Goal: Task Accomplishment & Management: Complete application form

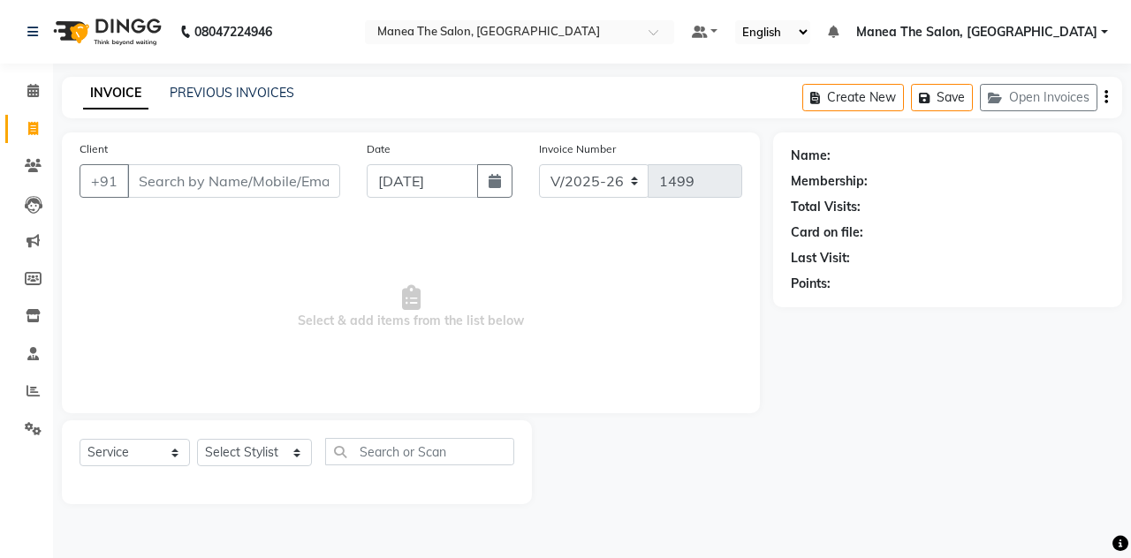
select select "7688"
select select "service"
click at [208, 98] on link "PREVIOUS INVOICES" at bounding box center [232, 93] width 125 height 16
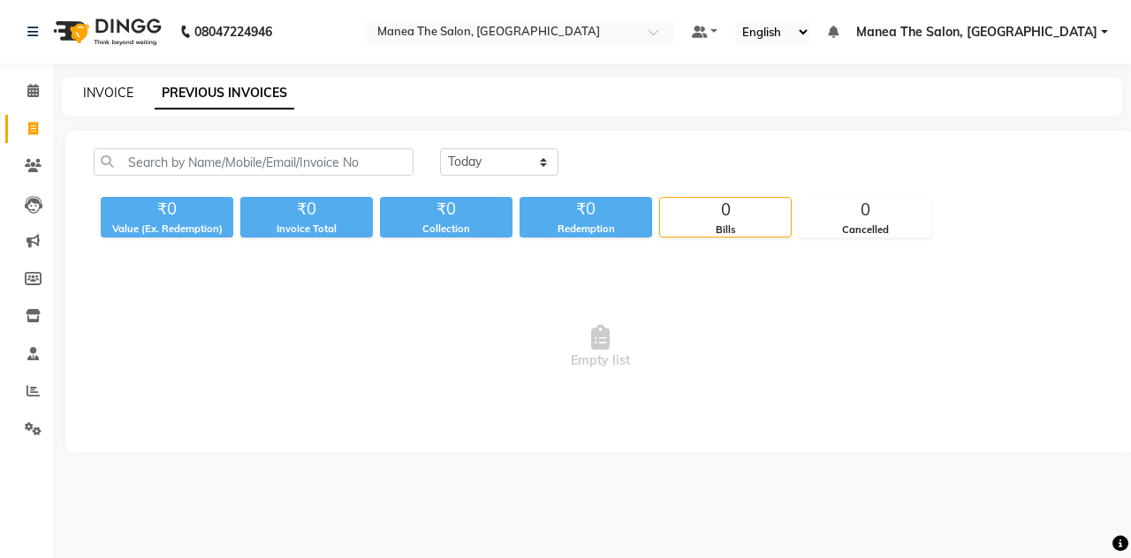
click at [102, 92] on link "INVOICE" at bounding box center [108, 93] width 50 height 16
select select "service"
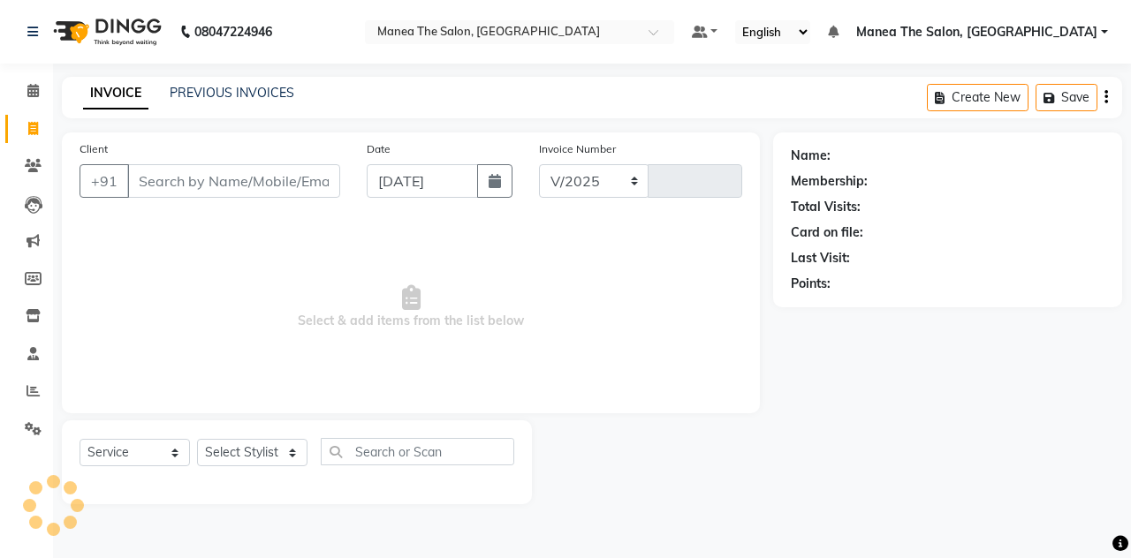
select select "7688"
type input "1499"
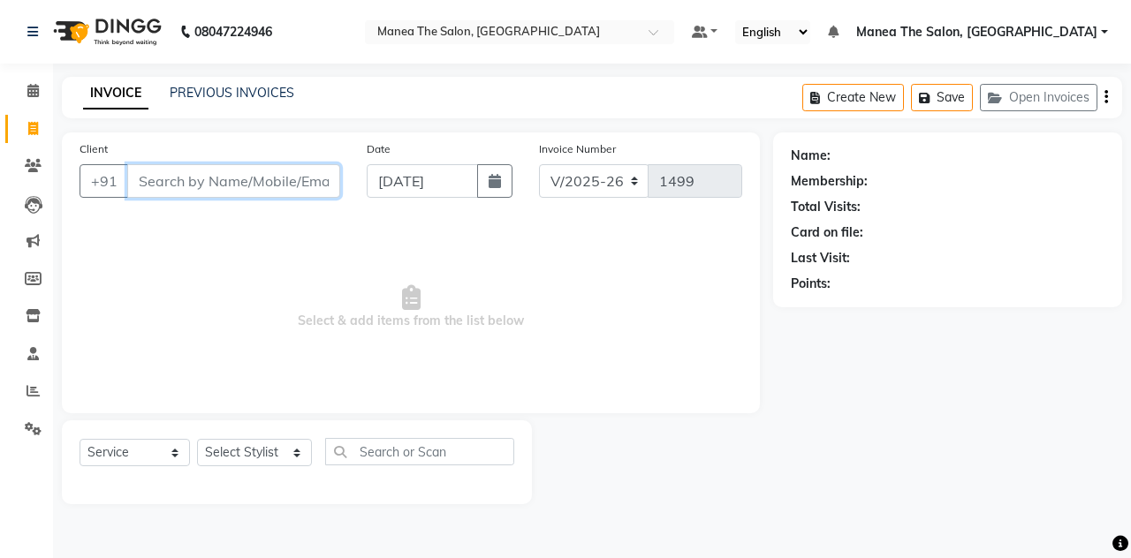
click at [200, 167] on input "Client" at bounding box center [233, 181] width 213 height 34
click at [288, 455] on select "Select Stylist aalam mahfuz [PERSON_NAME] [PERSON_NAME] The Salon, [GEOGRAPHIC_…" at bounding box center [254, 452] width 115 height 27
select select "89011"
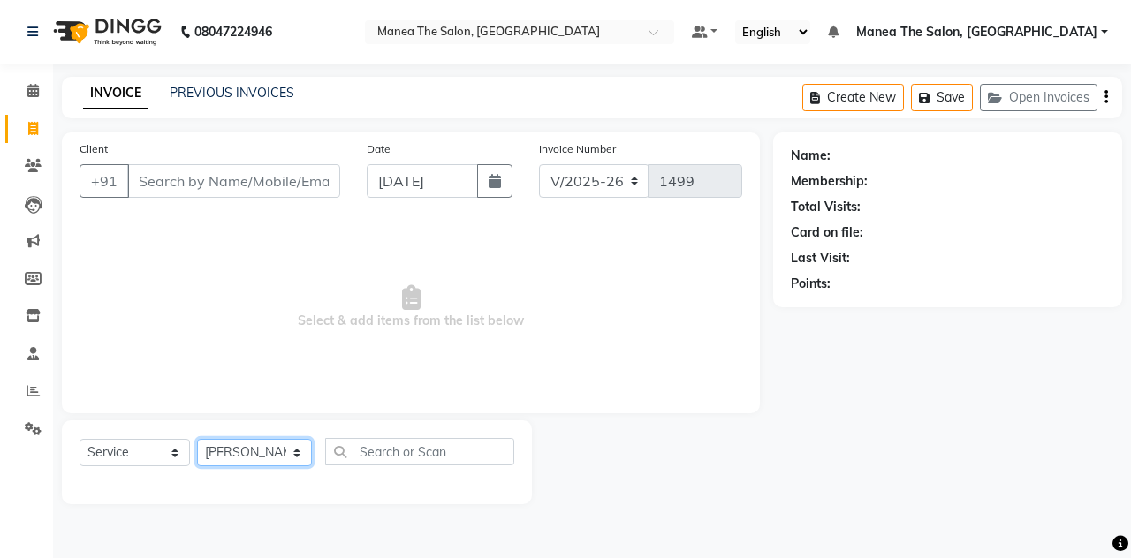
click at [197, 439] on select "Select Stylist aalam mahfuz [PERSON_NAME] [PERSON_NAME] The Salon, [GEOGRAPHIC_…" at bounding box center [254, 452] width 115 height 27
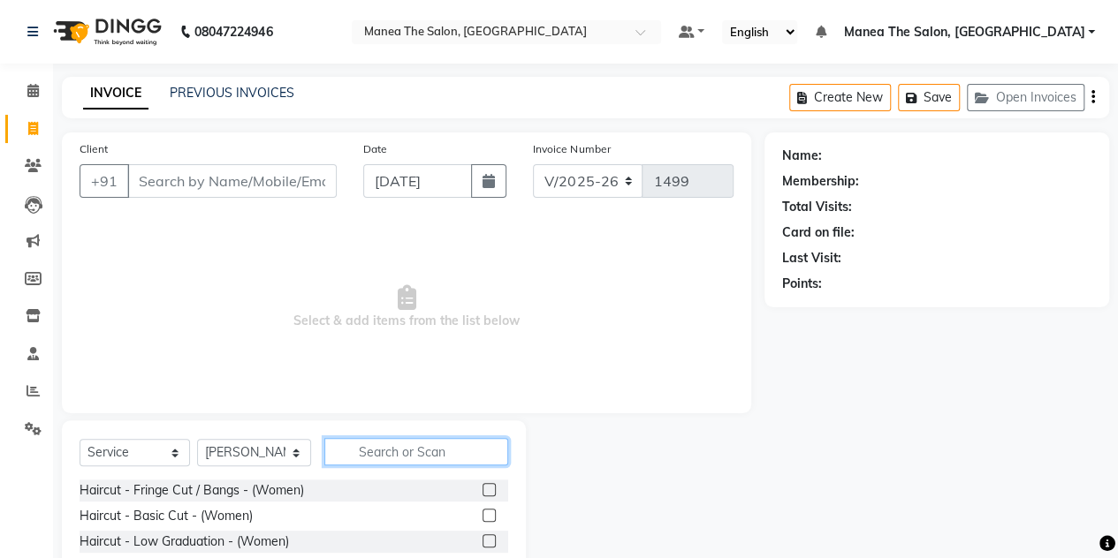
click at [372, 458] on input "text" at bounding box center [416, 451] width 184 height 27
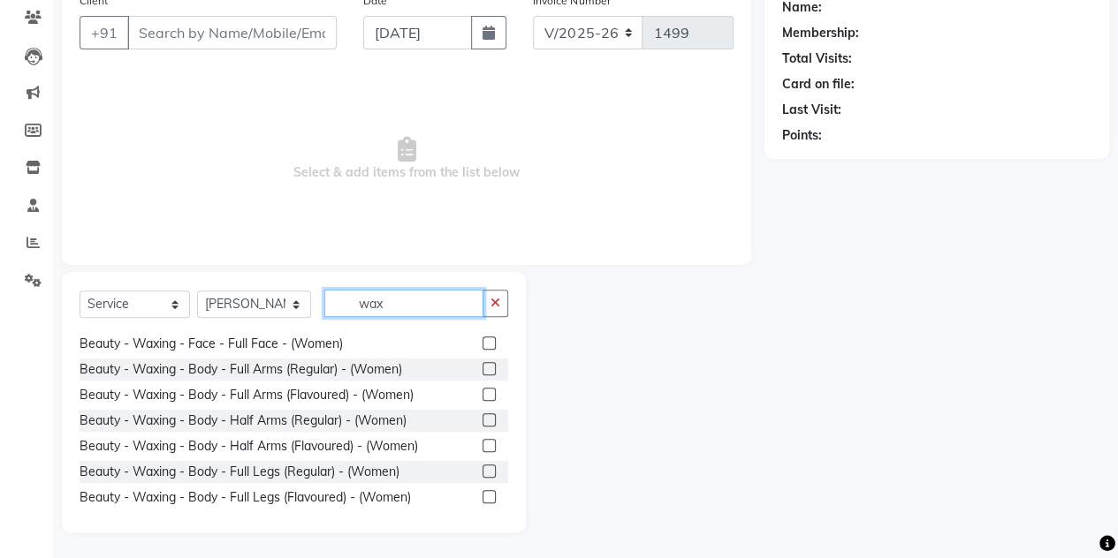
scroll to position [178, 0]
type input "wax"
click at [482, 366] on label at bounding box center [488, 367] width 13 height 13
click at [482, 366] on input "checkbox" at bounding box center [487, 368] width 11 height 11
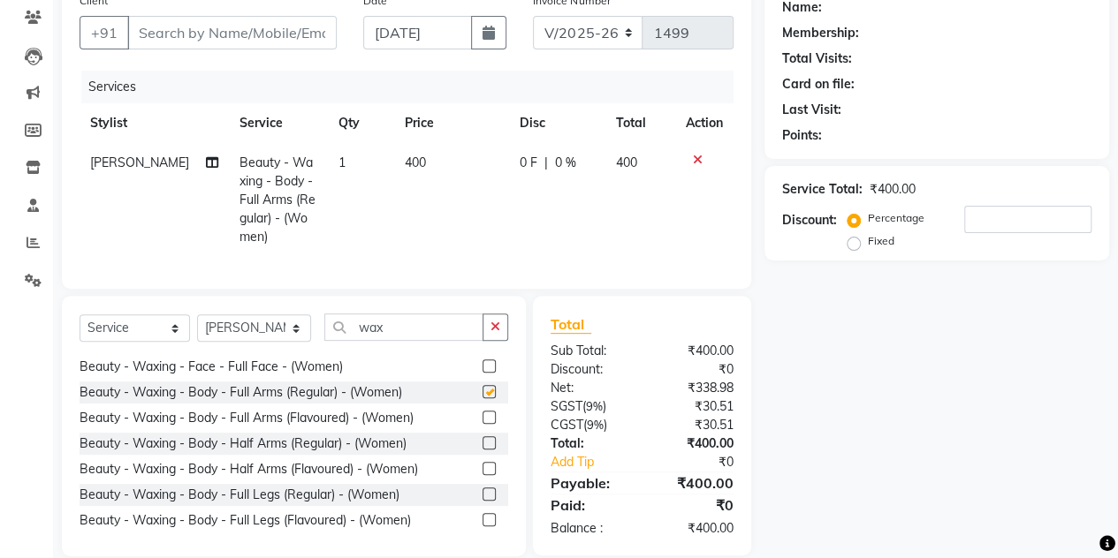
checkbox input "false"
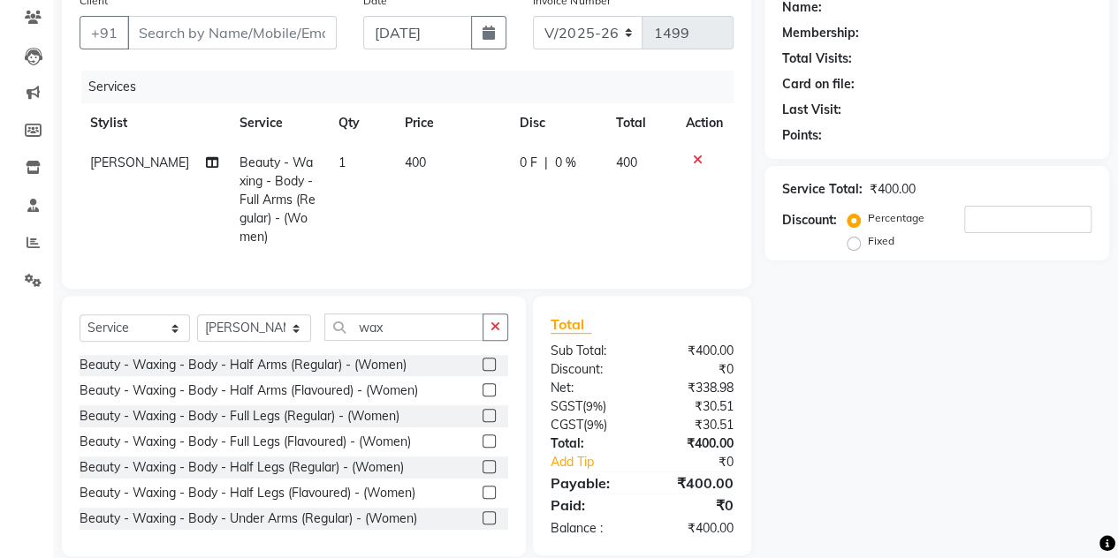
scroll to position [322, 0]
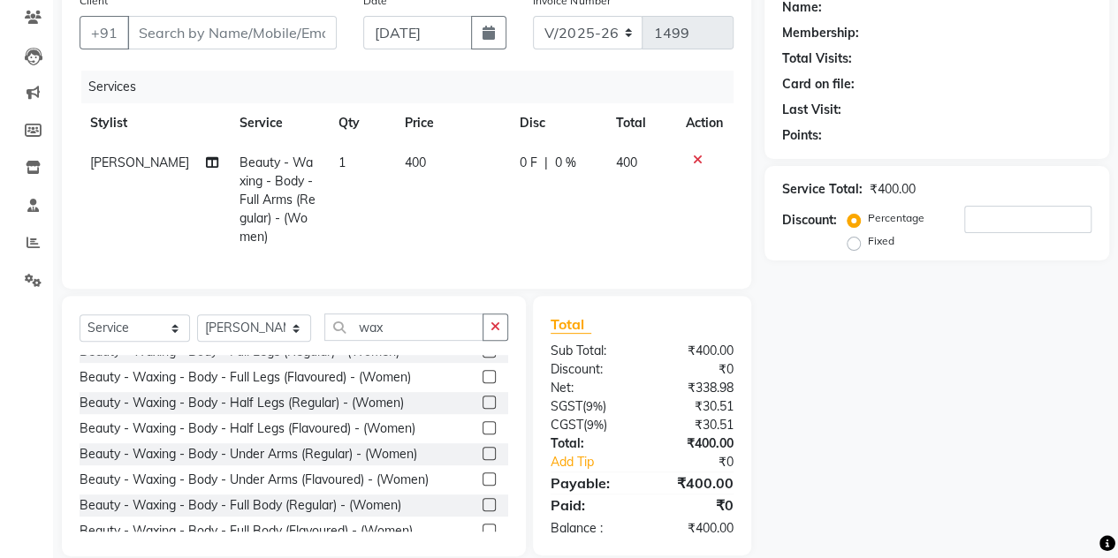
click at [482, 409] on label at bounding box center [488, 402] width 13 height 13
click at [482, 409] on input "checkbox" at bounding box center [487, 403] width 11 height 11
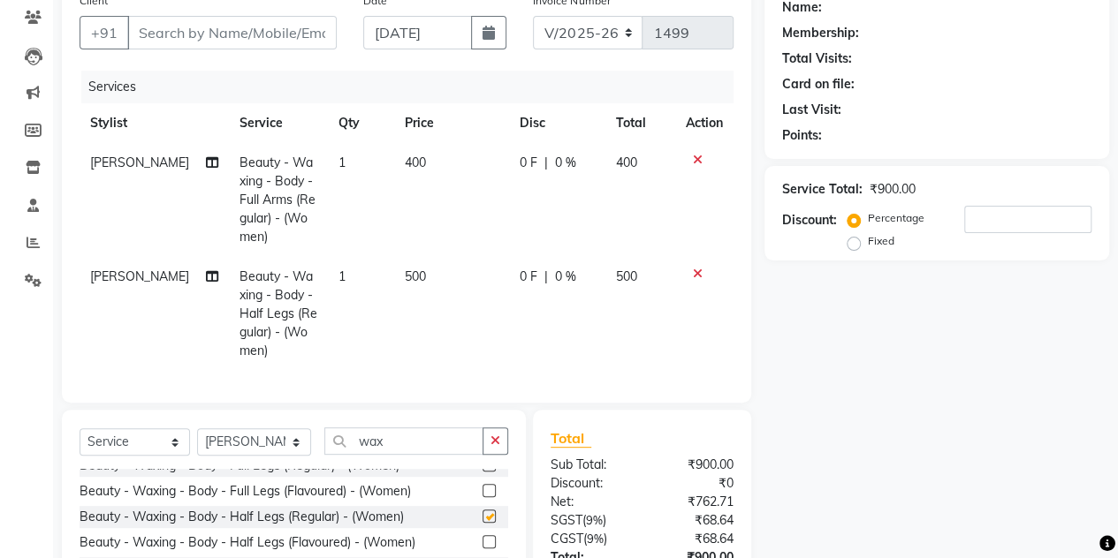
checkbox input "false"
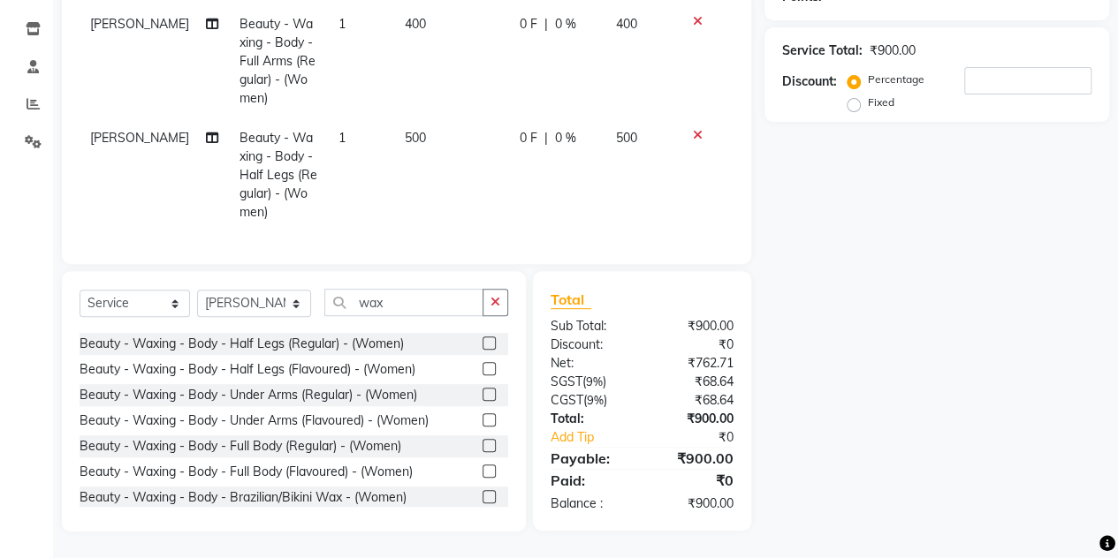
scroll to position [357, 0]
click at [482, 399] on label at bounding box center [488, 393] width 13 height 13
click at [482, 399] on input "checkbox" at bounding box center [487, 394] width 11 height 11
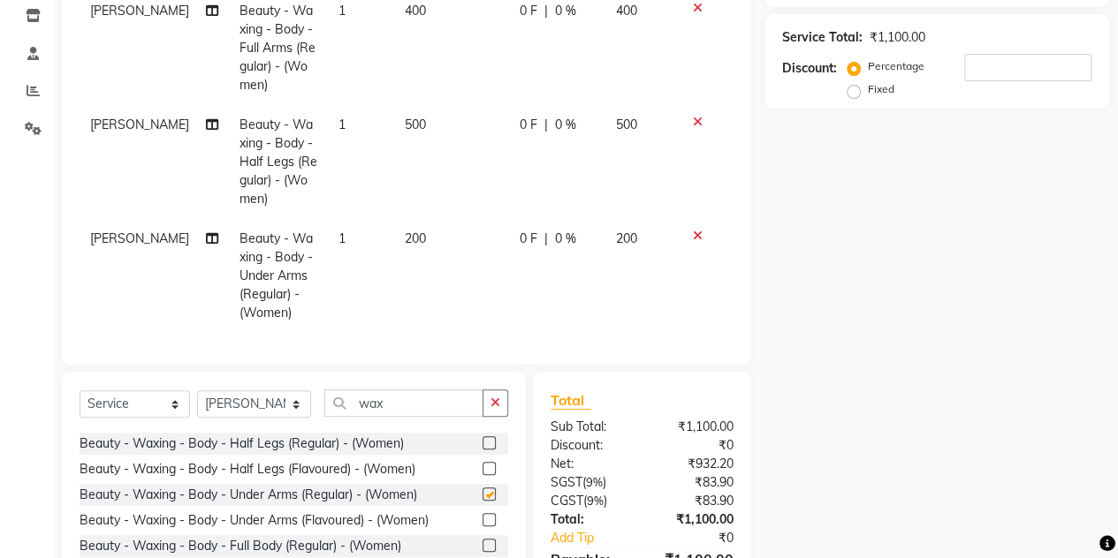
checkbox input "false"
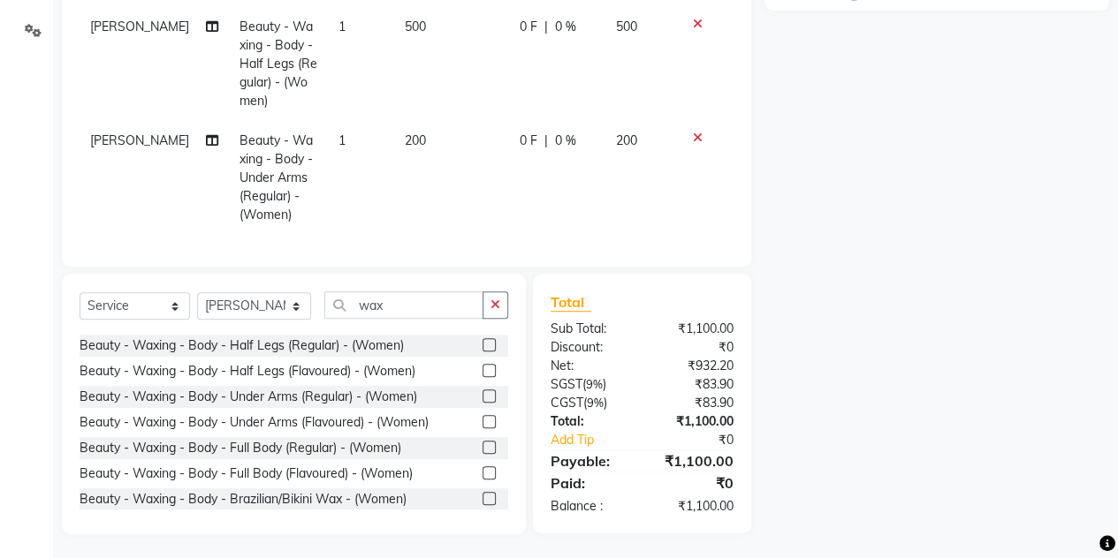
scroll to position [399, 0]
click at [419, 305] on input "wax" at bounding box center [403, 304] width 159 height 27
type input "w"
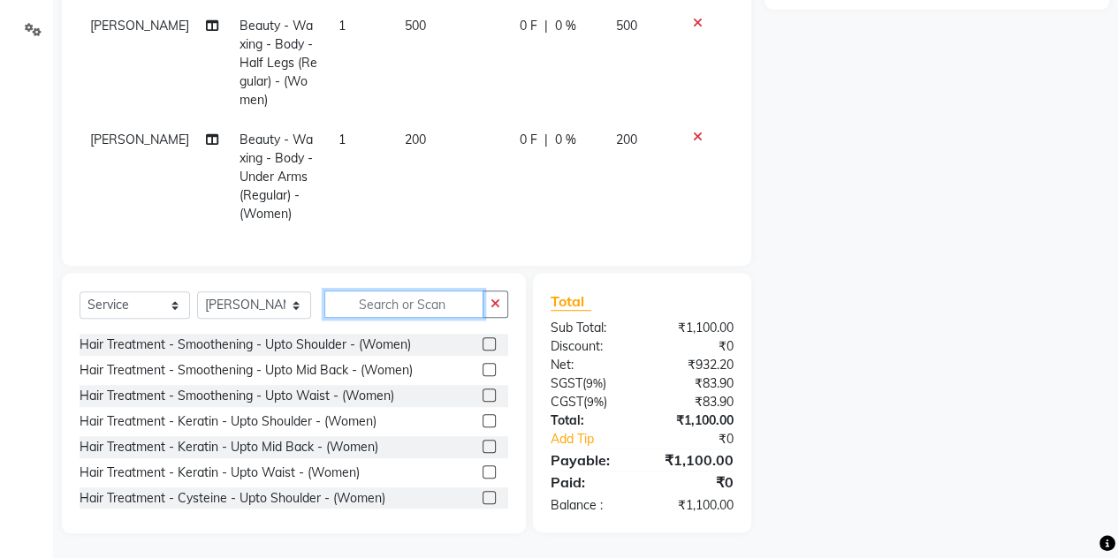
scroll to position [1049, 0]
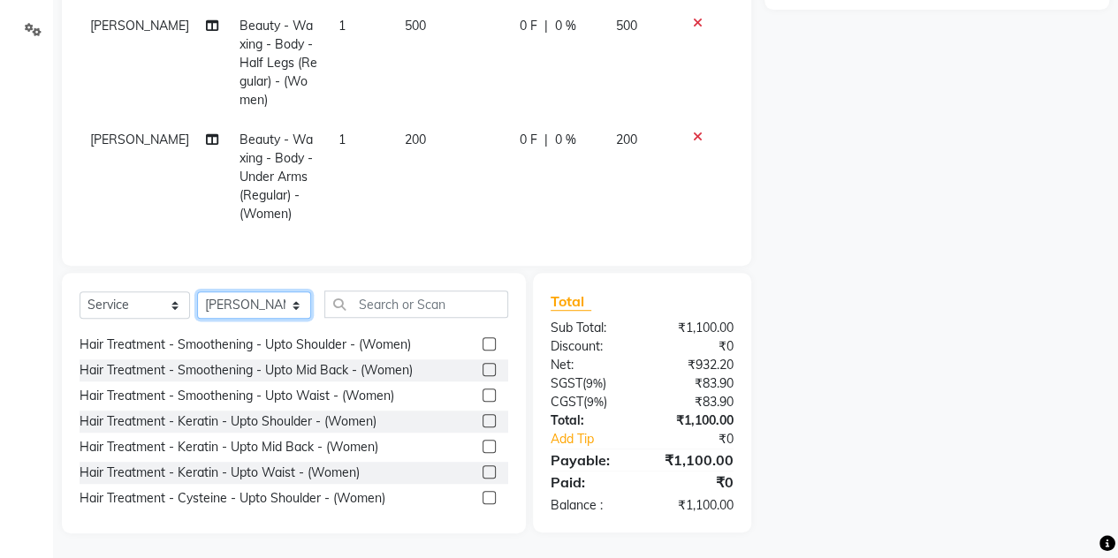
click at [286, 308] on select "Select Stylist aalam mahfuz [PERSON_NAME] [PERSON_NAME] The Salon, [GEOGRAPHIC_…" at bounding box center [254, 305] width 114 height 27
select select "89010"
click at [197, 305] on select "Select Stylist aalam mahfuz [PERSON_NAME] [PERSON_NAME] The Salon, [GEOGRAPHIC_…" at bounding box center [254, 305] width 114 height 27
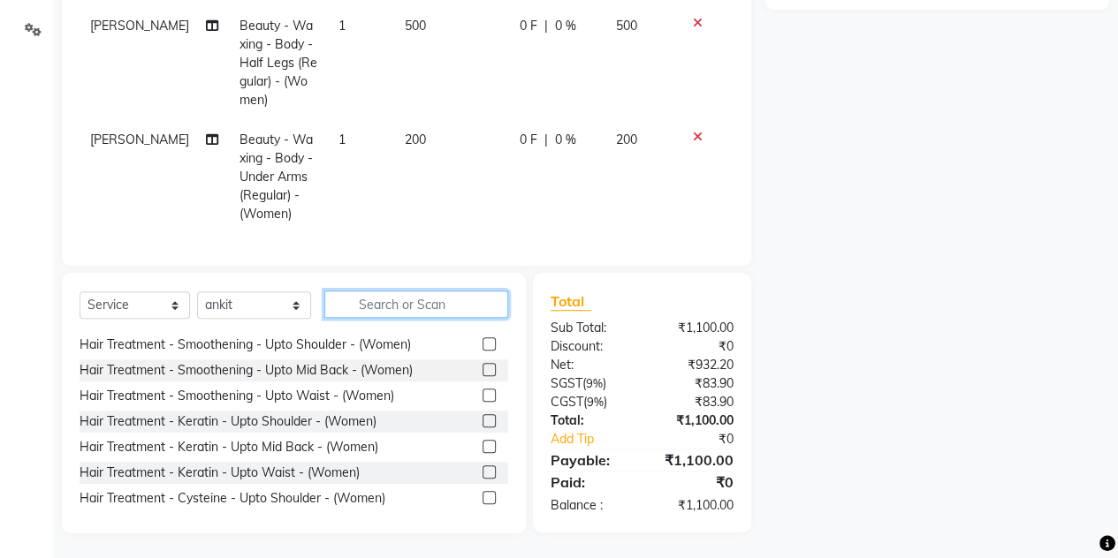
click at [398, 318] on input "text" at bounding box center [416, 304] width 184 height 27
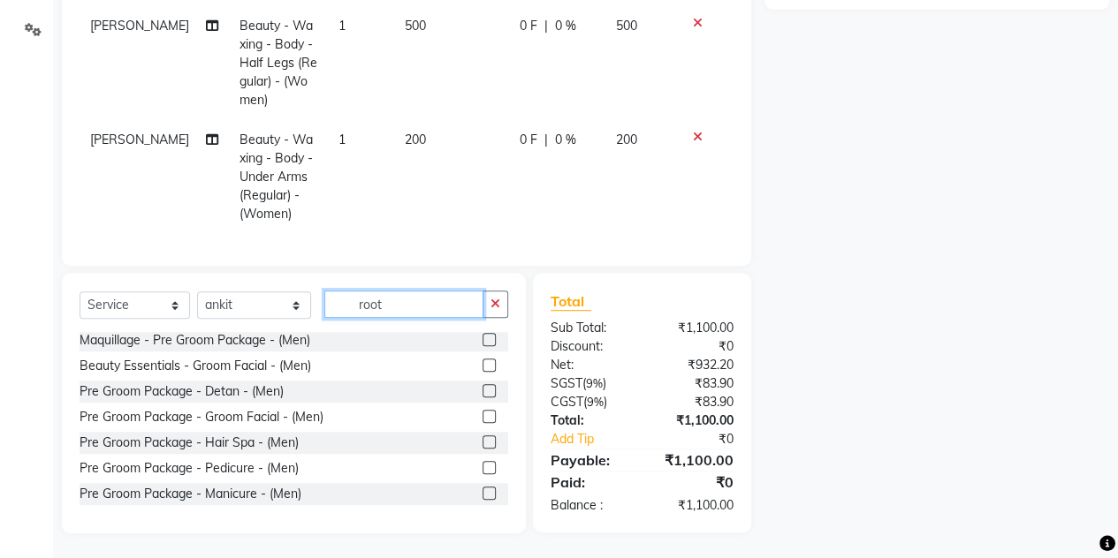
scroll to position [0, 0]
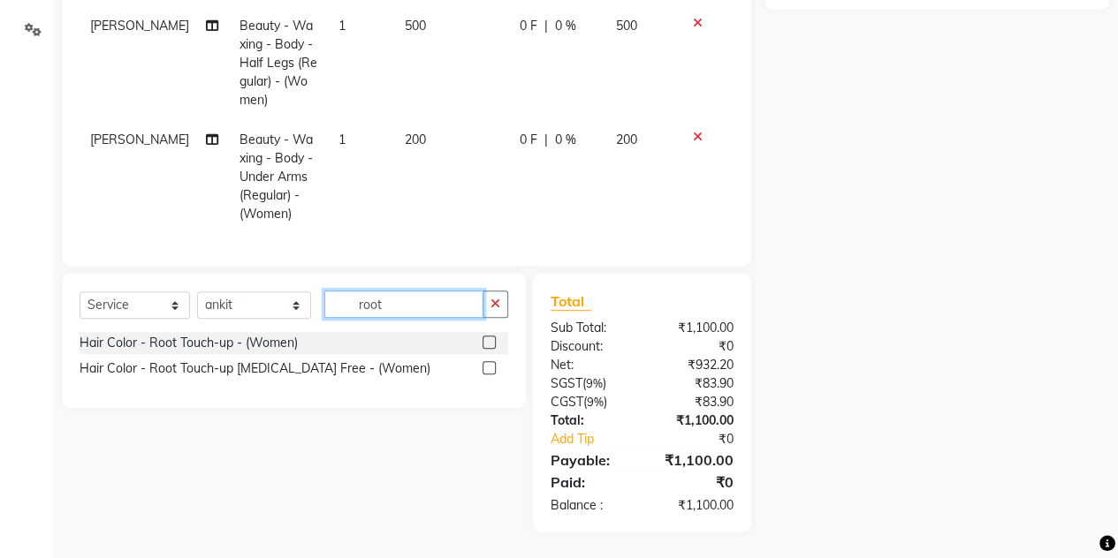
type input "root"
click at [490, 375] on label at bounding box center [488, 367] width 13 height 13
click at [490, 375] on input "checkbox" at bounding box center [487, 368] width 11 height 11
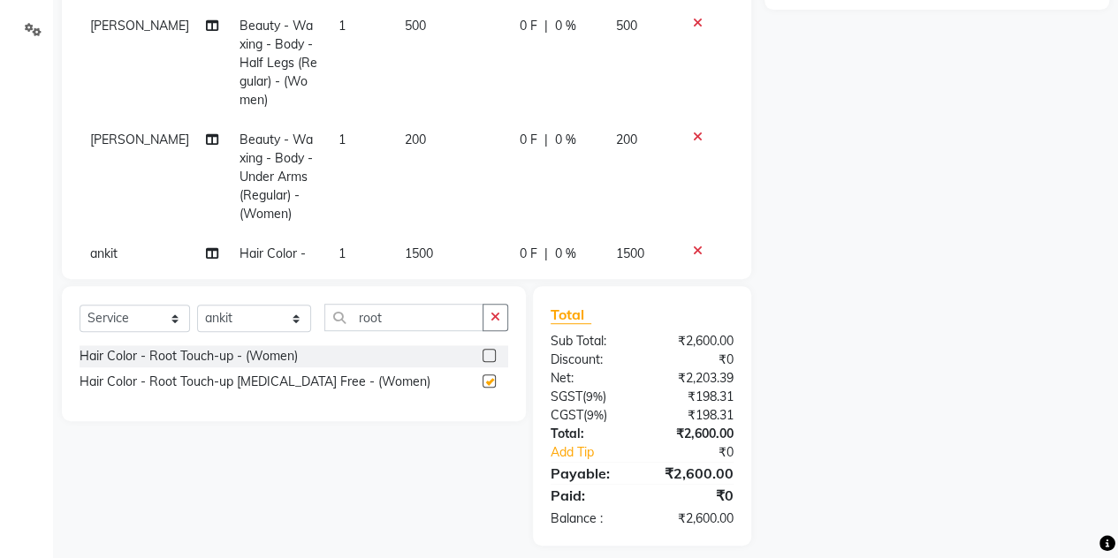
checkbox input "false"
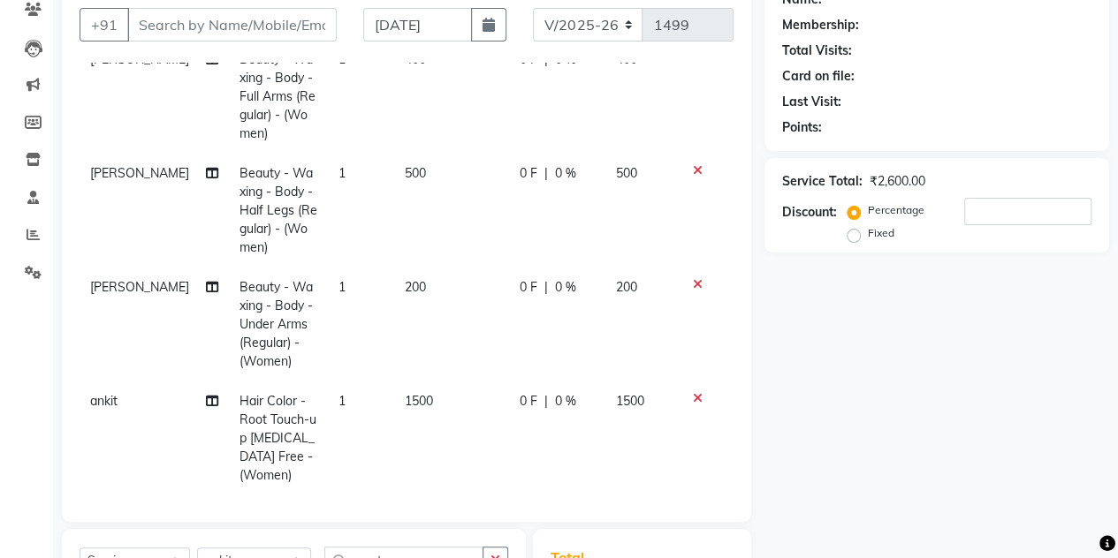
scroll to position [161, 0]
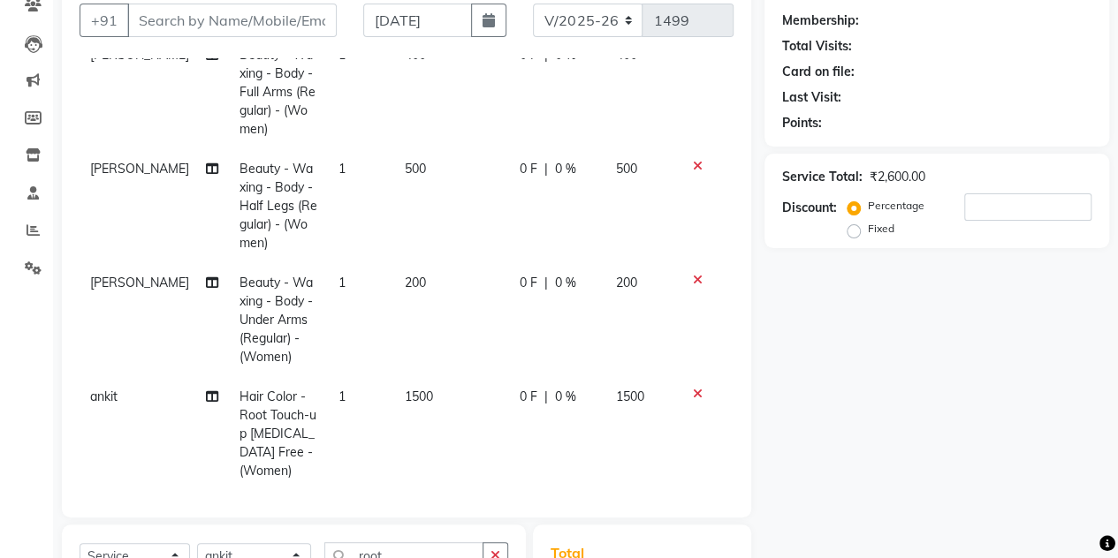
click at [239, 335] on span "Beauty - Waxing - Body - Under Arms (Regular) - (Women)" at bounding box center [275, 320] width 73 height 90
select select "89011"
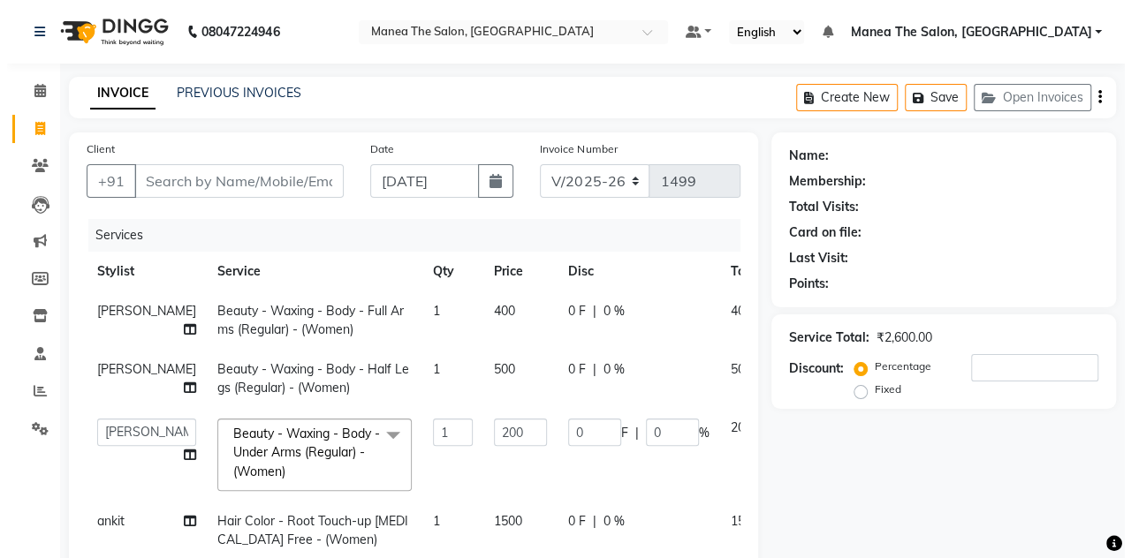
scroll to position [0, 0]
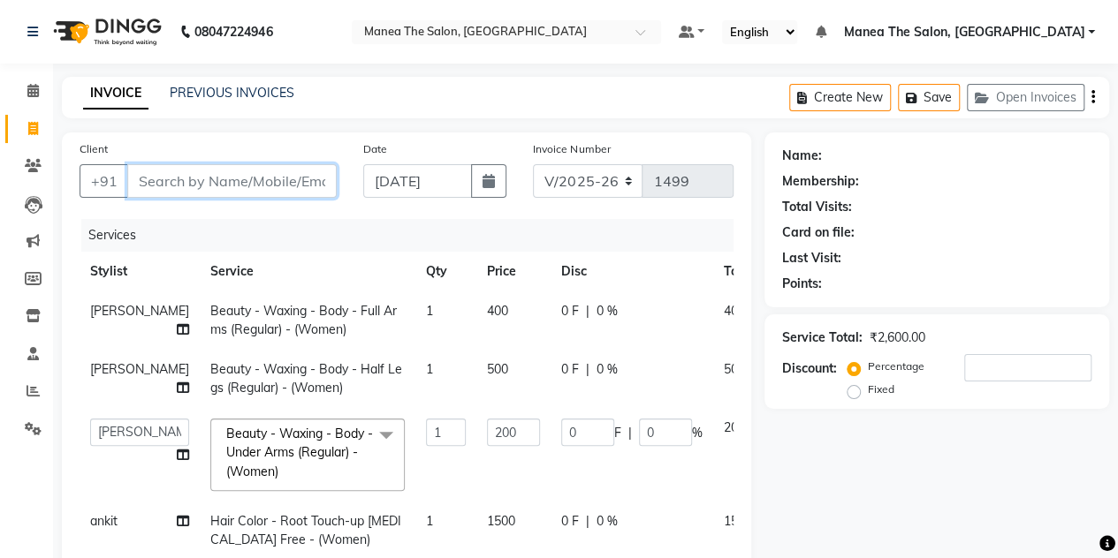
click at [175, 184] on input "Client" at bounding box center [231, 181] width 209 height 34
type input "9"
type input "0"
type input "9620296747"
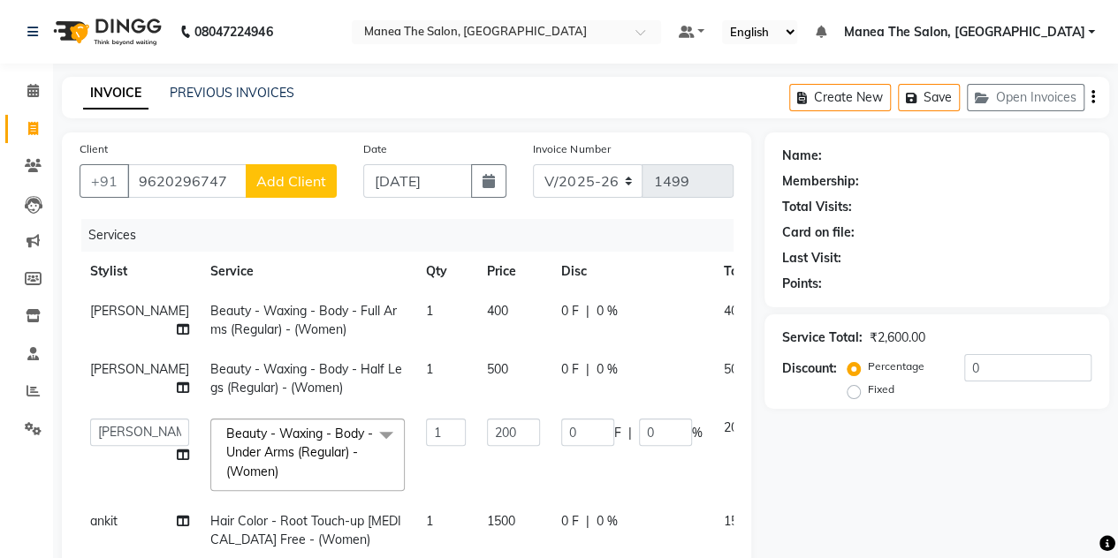
click at [292, 179] on span "Add Client" at bounding box center [291, 181] width 70 height 18
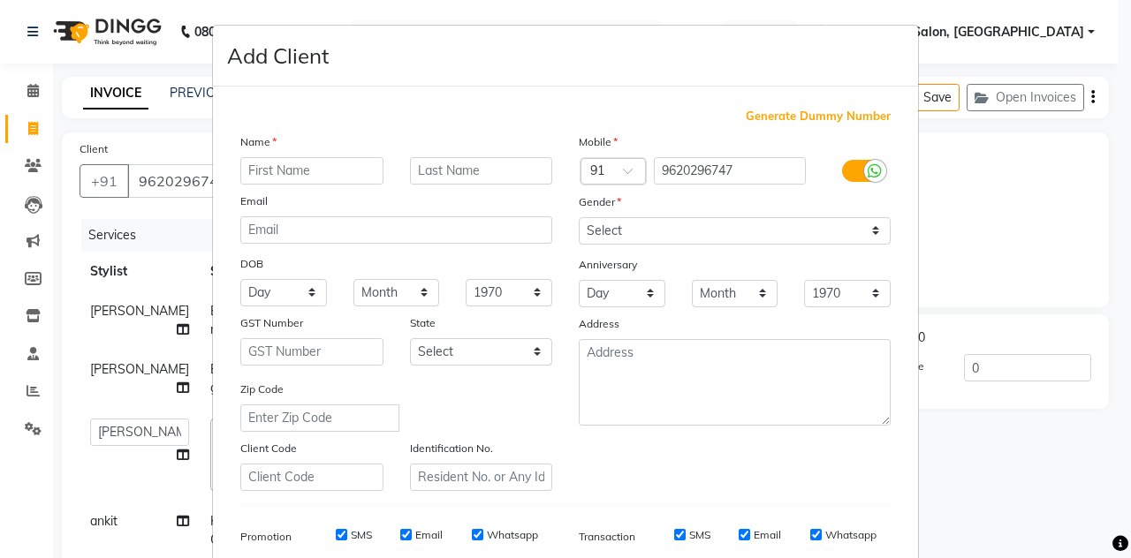
click at [282, 169] on input "text" at bounding box center [311, 170] width 143 height 27
type input "[PERSON_NAME]"
click at [679, 227] on select "Select [DEMOGRAPHIC_DATA] [DEMOGRAPHIC_DATA] Other Prefer Not To Say" at bounding box center [735, 230] width 312 height 27
select select "[DEMOGRAPHIC_DATA]"
click at [579, 217] on select "Select [DEMOGRAPHIC_DATA] [DEMOGRAPHIC_DATA] Other Prefer Not To Say" at bounding box center [735, 230] width 312 height 27
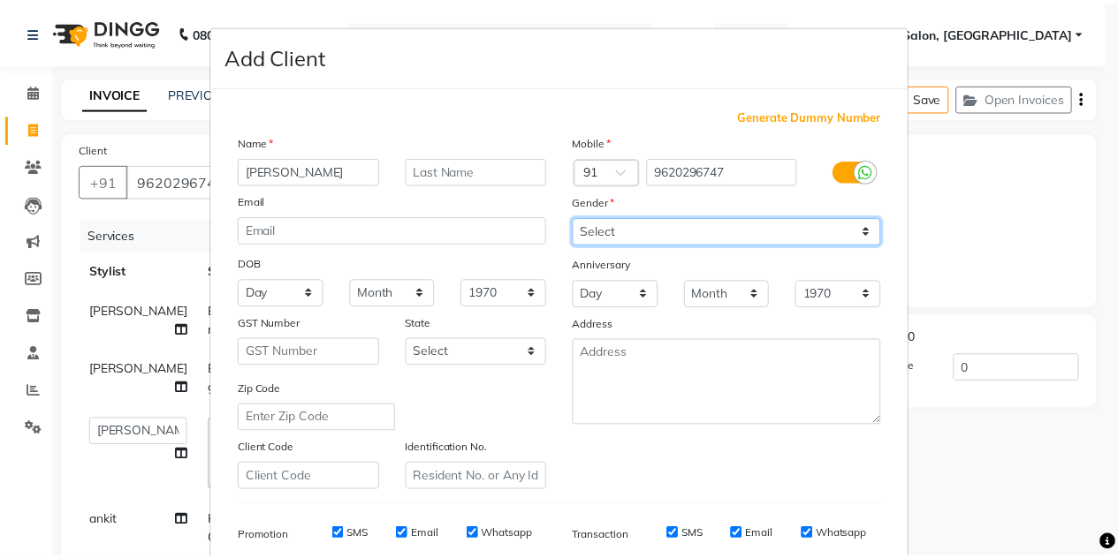
scroll to position [254, 0]
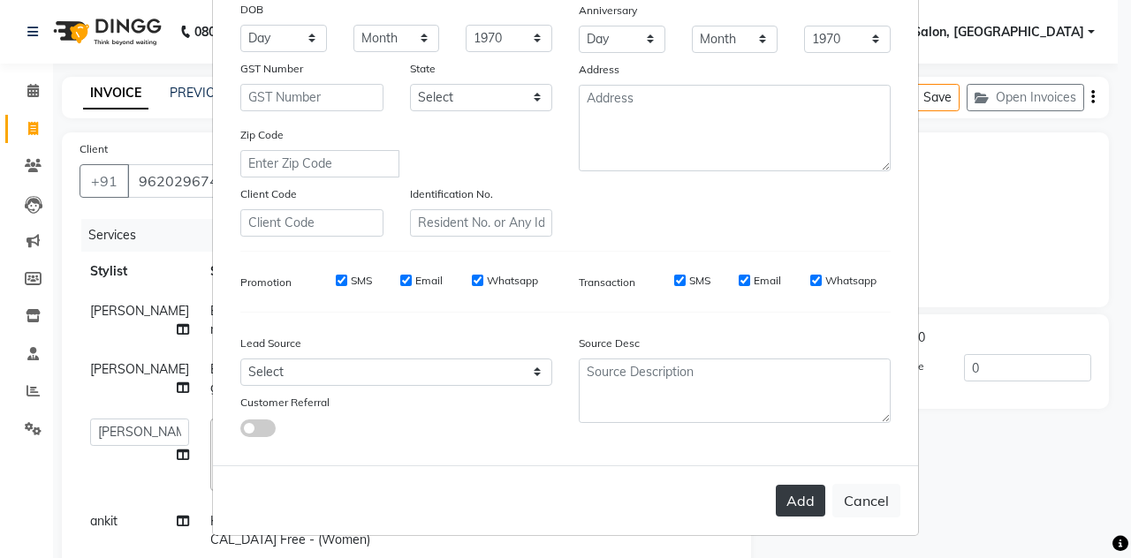
click at [797, 498] on button "Add" at bounding box center [800, 501] width 49 height 32
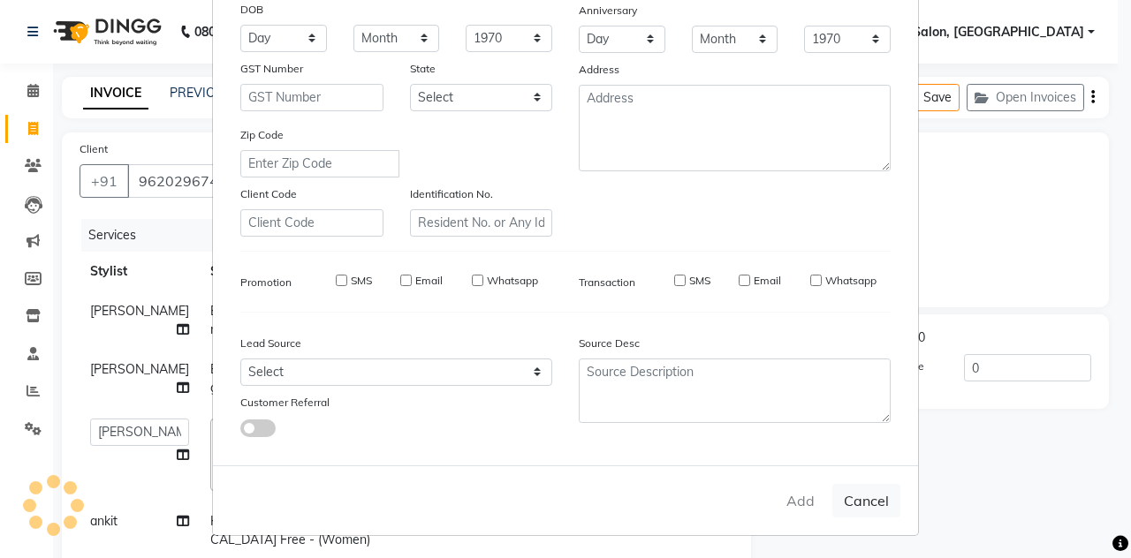
select select
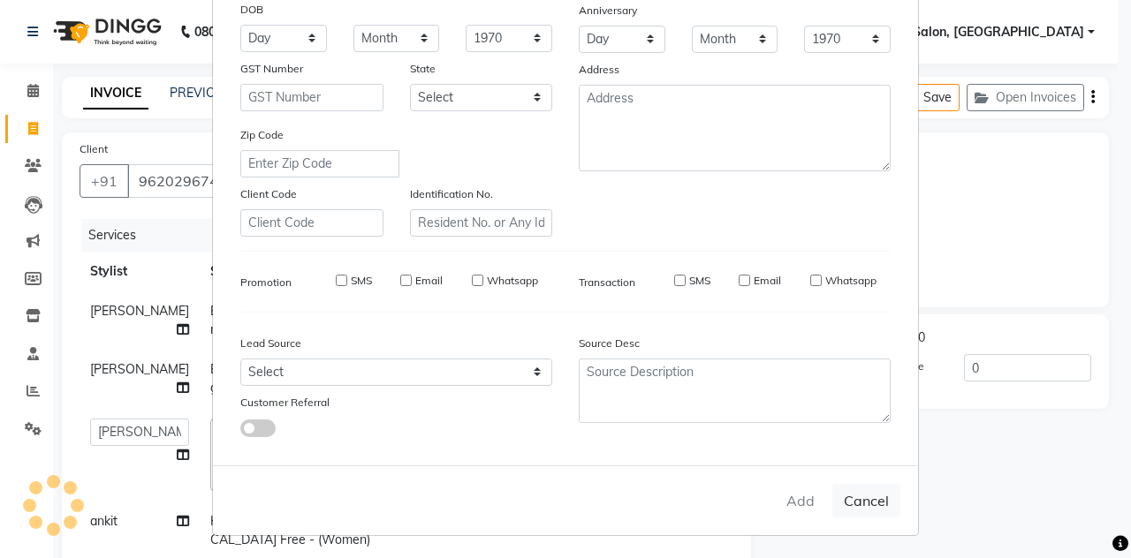
select select
checkbox input "false"
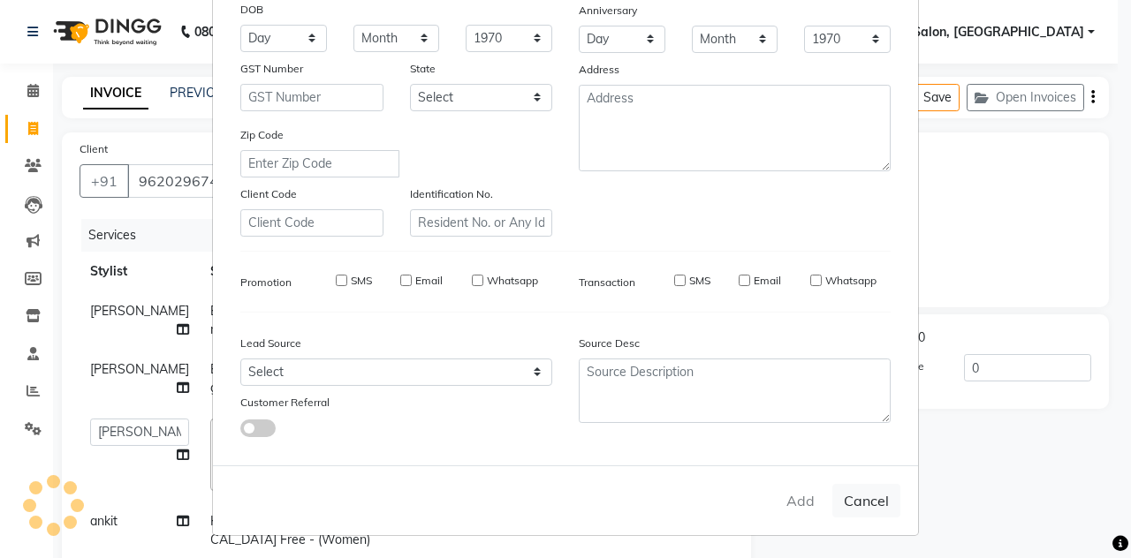
checkbox input "false"
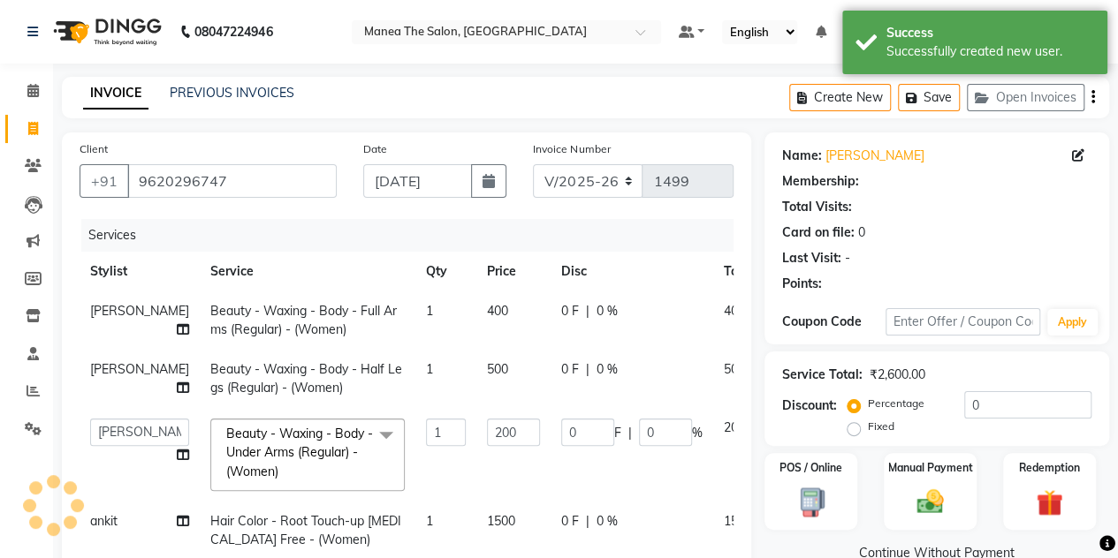
click at [253, 414] on td "Beauty - Waxing - Body - Under Arms (Regular) - (Women) x Haircut - Fringe Cut …" at bounding box center [308, 455] width 216 height 94
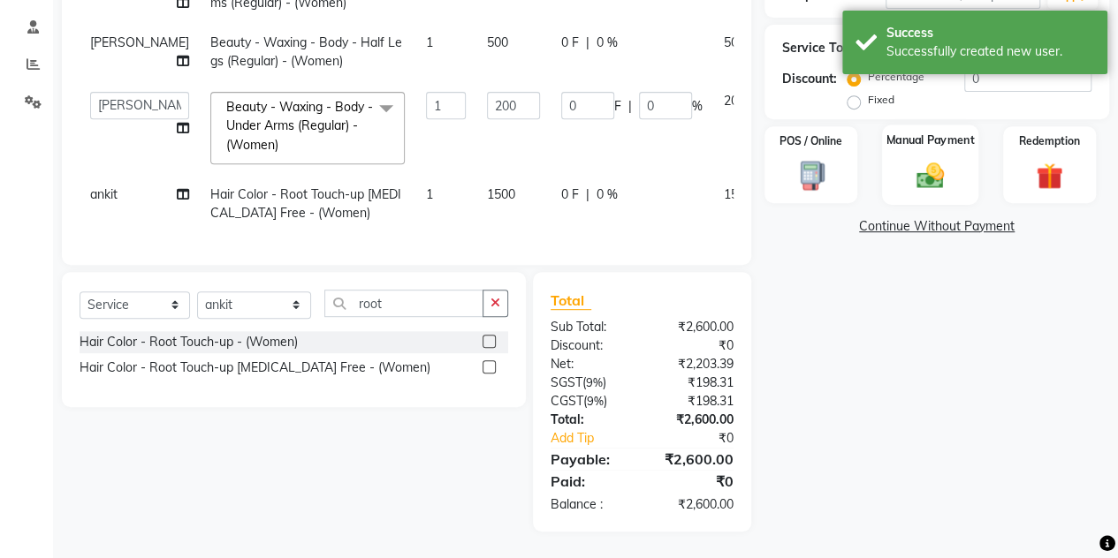
click at [957, 164] on div "Manual Payment" at bounding box center [930, 165] width 96 height 80
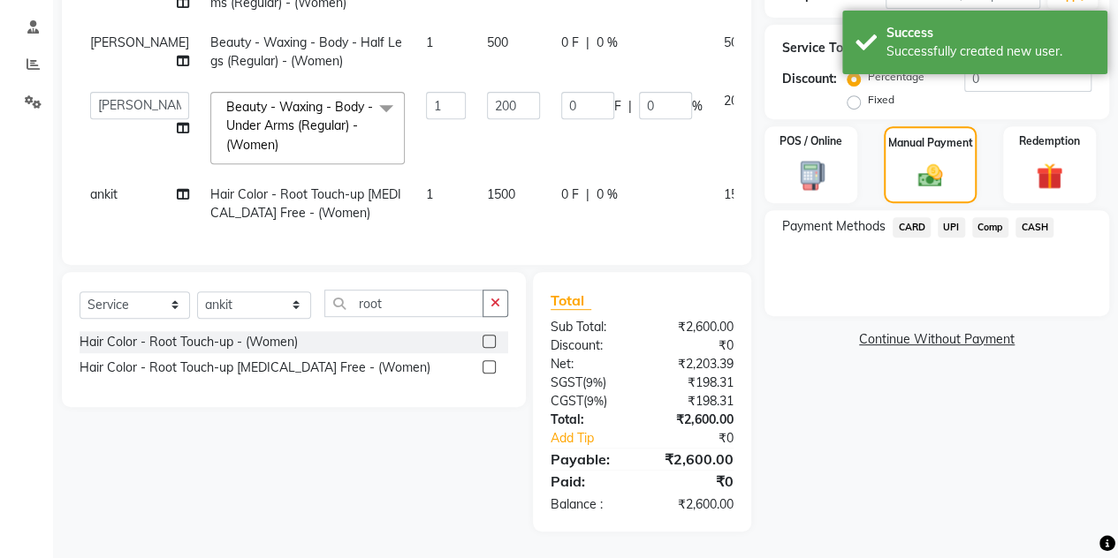
click at [1041, 217] on span "CASH" at bounding box center [1034, 227] width 38 height 20
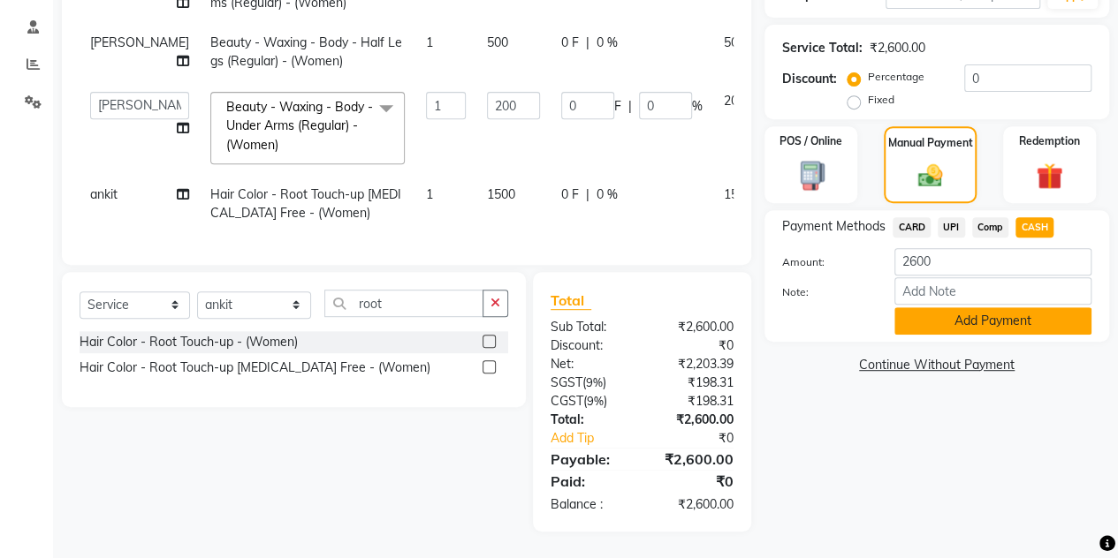
click at [1008, 312] on button "Add Payment" at bounding box center [992, 320] width 197 height 27
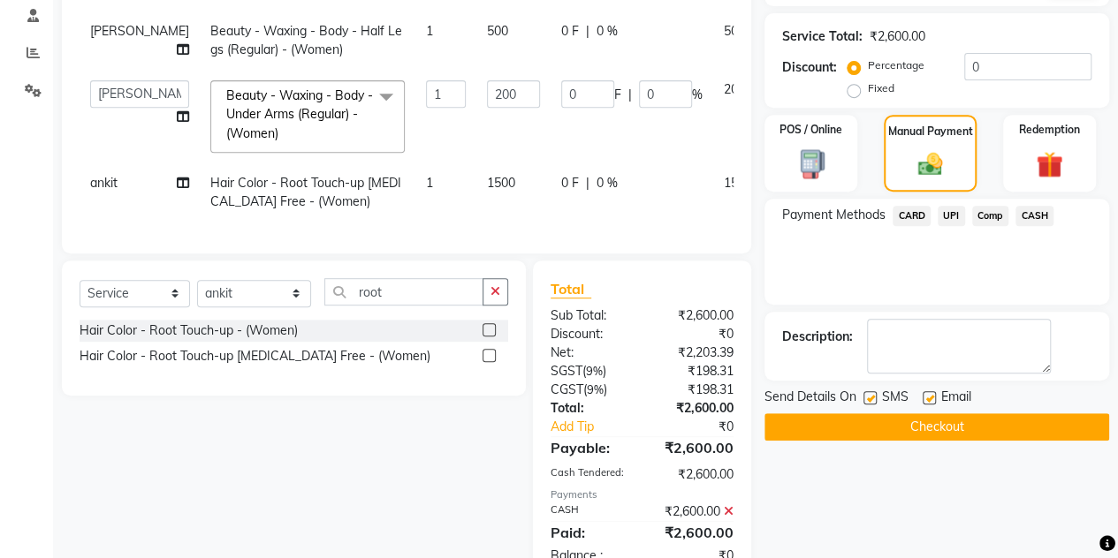
click at [954, 426] on button "Checkout" at bounding box center [936, 427] width 345 height 27
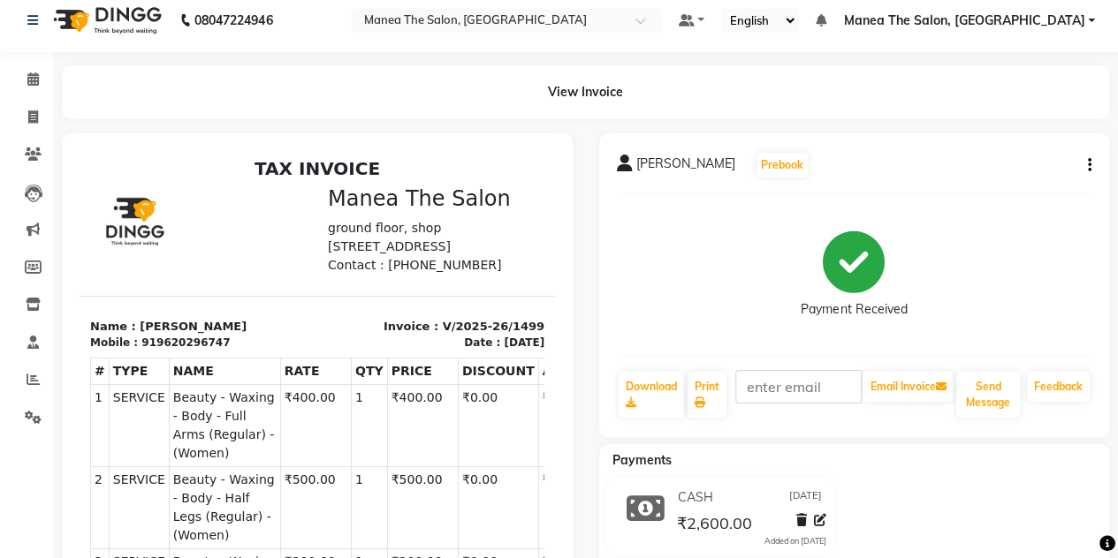
scroll to position [11, 0]
click at [29, 122] on icon at bounding box center [33, 117] width 10 height 13
select select "7688"
select select "service"
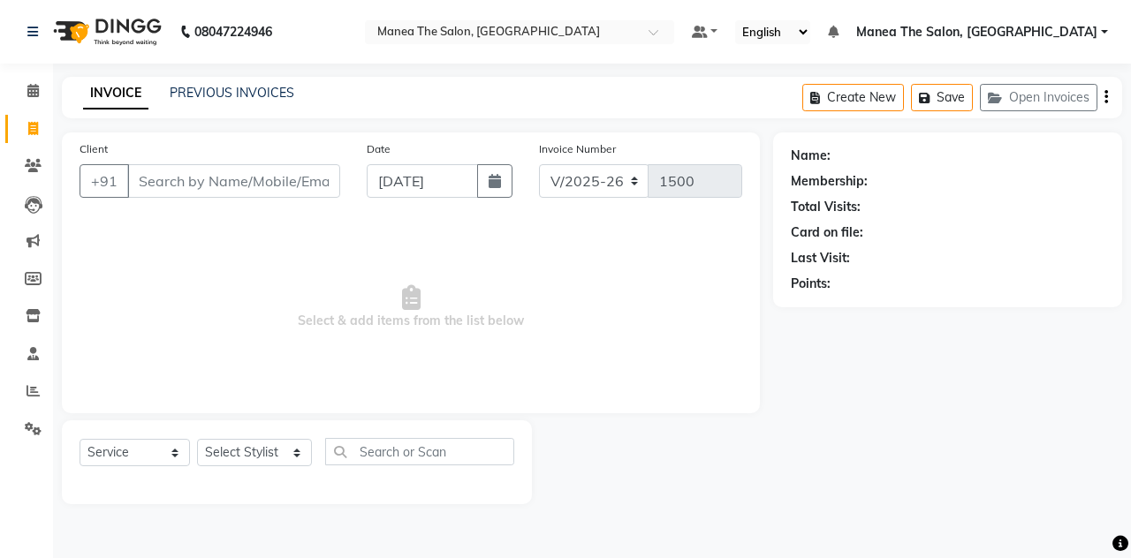
click at [164, 179] on input "Client" at bounding box center [233, 181] width 213 height 34
click at [261, 453] on select "Select Stylist aalam mahfuz [PERSON_NAME] [PERSON_NAME] The Salon, [GEOGRAPHIC_…" at bounding box center [254, 452] width 115 height 27
select select "80475"
click at [197, 439] on select "Select Stylist aalam mahfuz [PERSON_NAME] [PERSON_NAME] The Salon, [GEOGRAPHIC_…" at bounding box center [254, 452] width 115 height 27
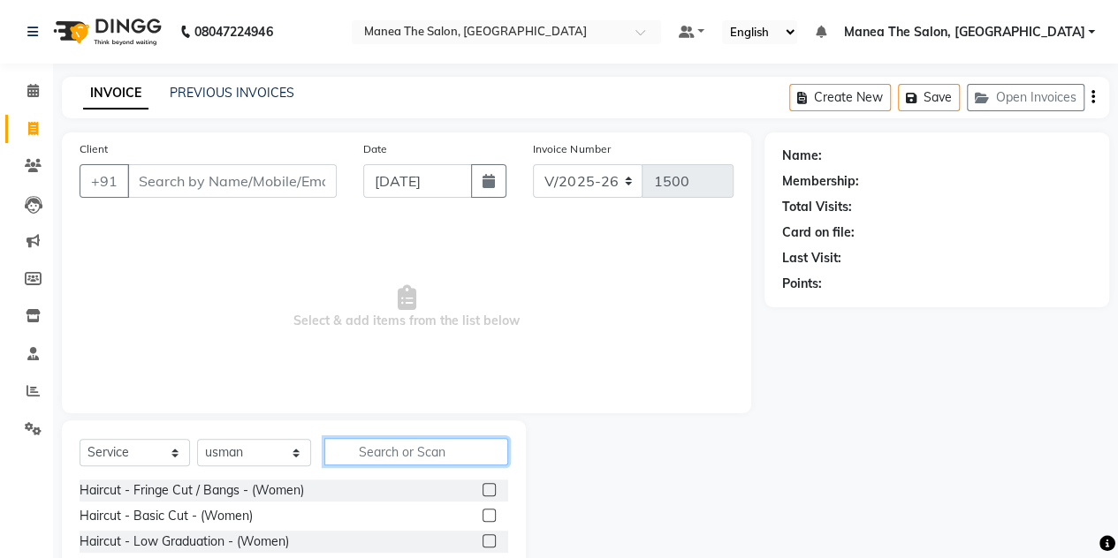
click at [387, 457] on input "text" at bounding box center [416, 451] width 184 height 27
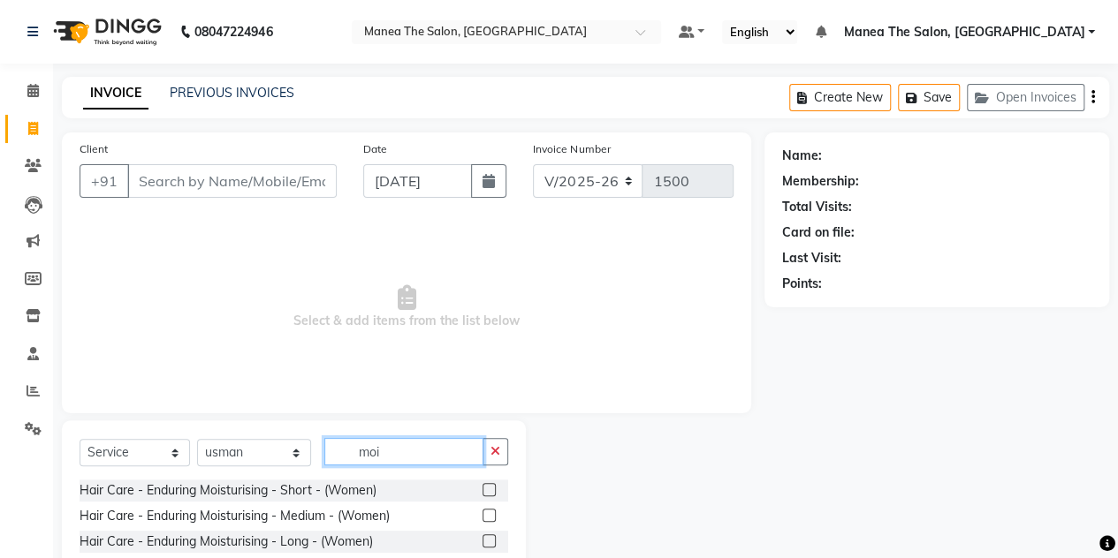
type input "moi"
click at [486, 515] on label at bounding box center [488, 515] width 13 height 13
click at [486, 515] on input "checkbox" at bounding box center [487, 516] width 11 height 11
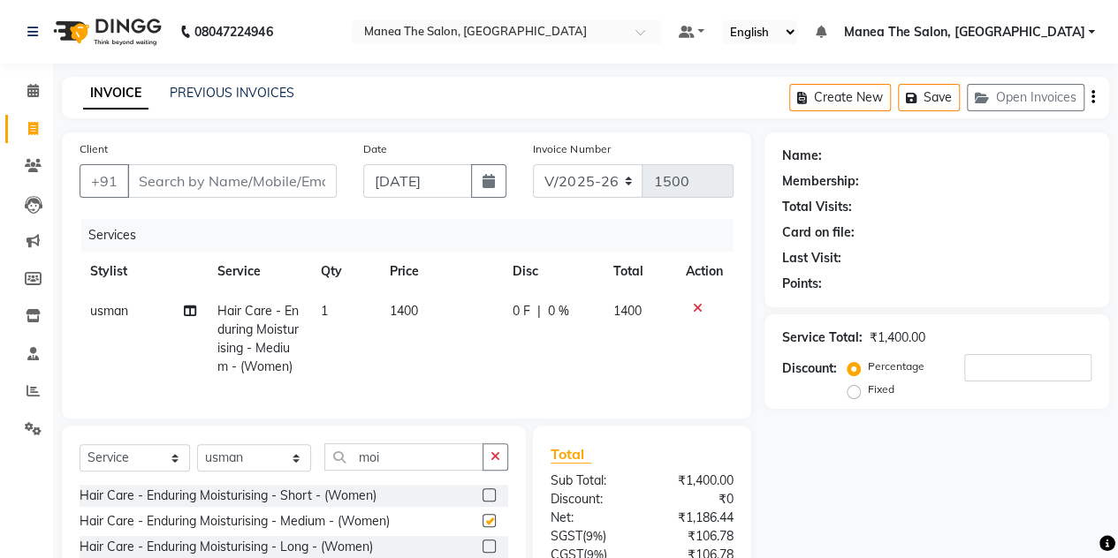
checkbox input "false"
click at [210, 176] on input "Client" at bounding box center [231, 181] width 209 height 34
click at [239, 175] on input "Client" at bounding box center [231, 181] width 209 height 34
click at [252, 186] on input "Client" at bounding box center [231, 181] width 209 height 34
type input "8"
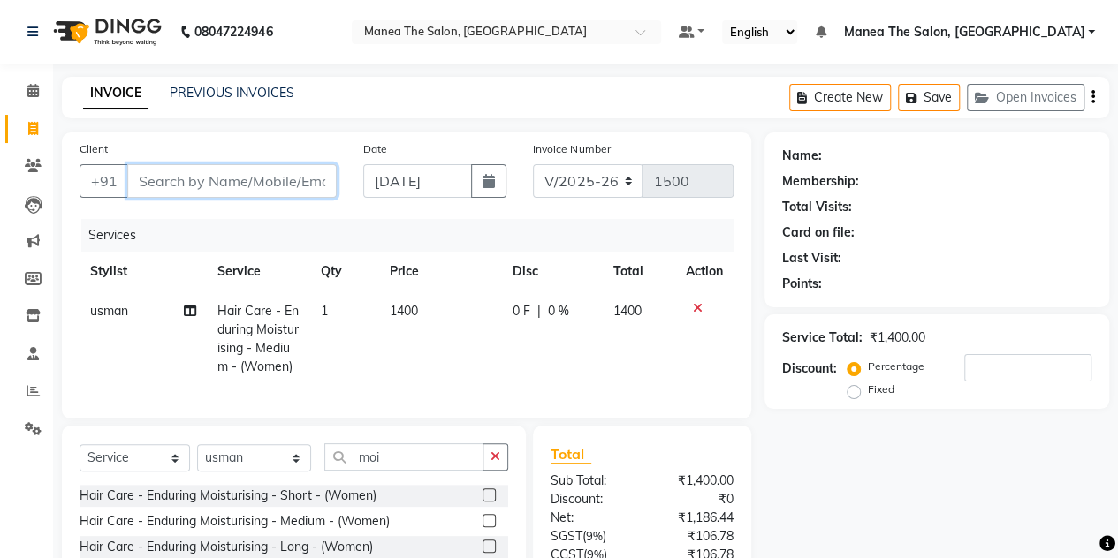
type input "0"
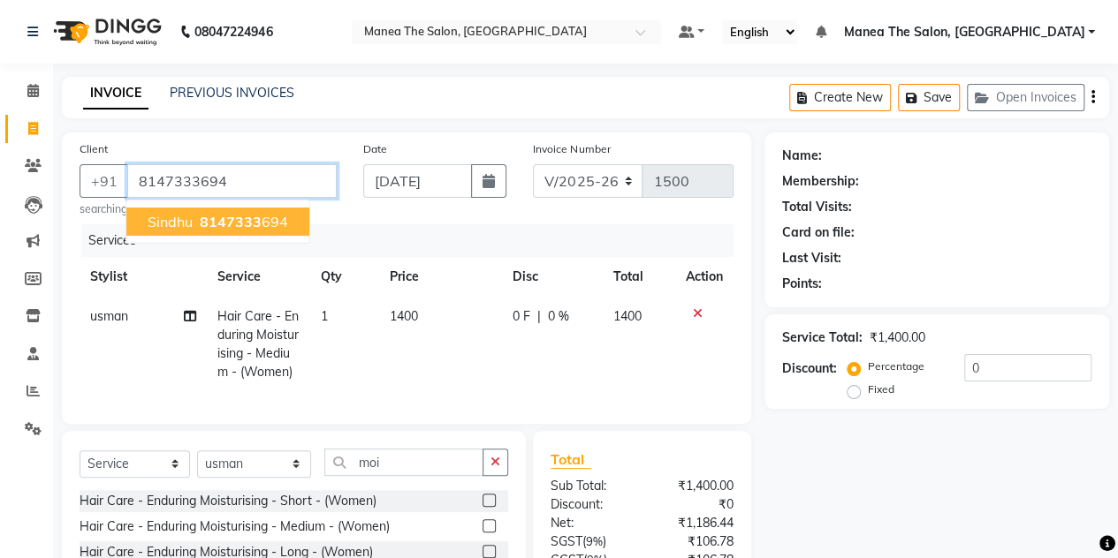
type input "8147333694"
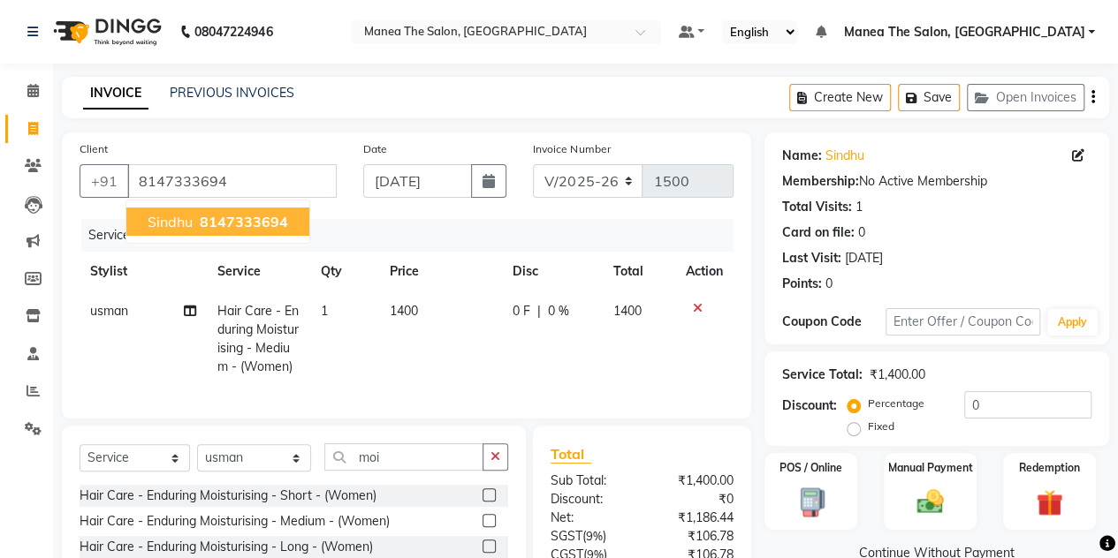
click at [247, 217] on span "8147333694" at bounding box center [244, 222] width 88 height 18
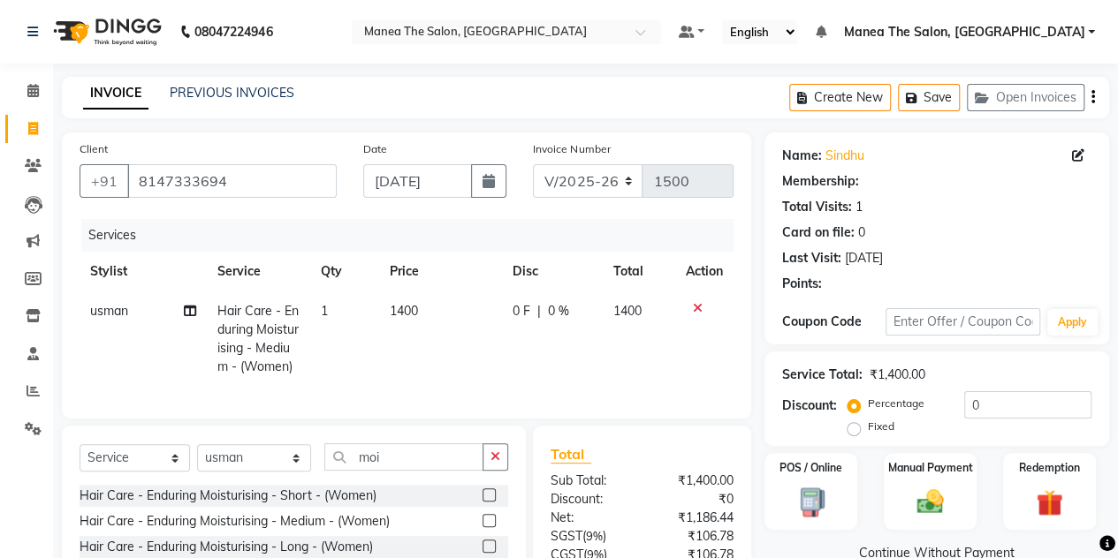
scroll to position [166, 0]
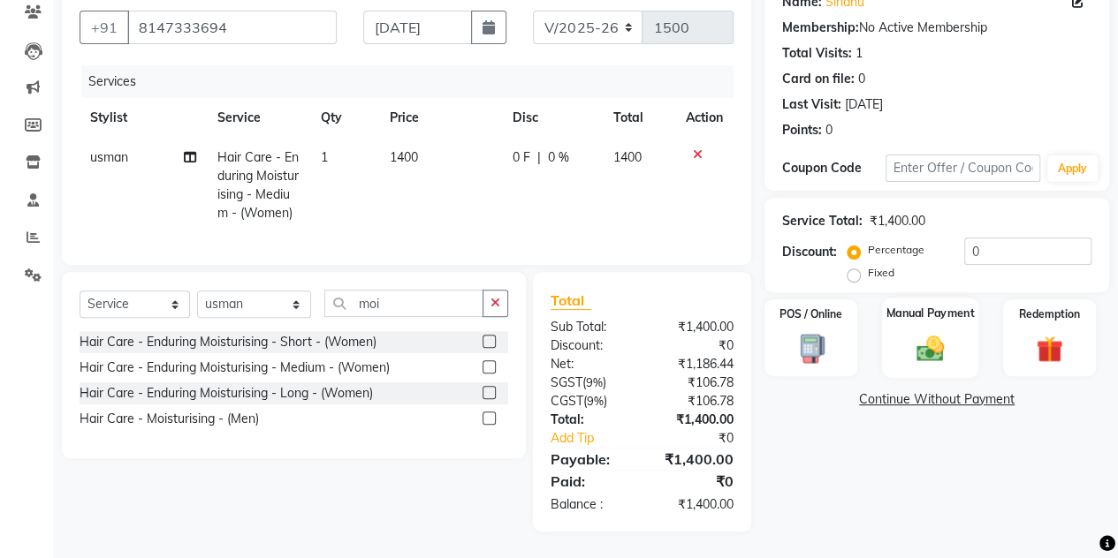
click at [949, 332] on img at bounding box center [929, 348] width 45 height 32
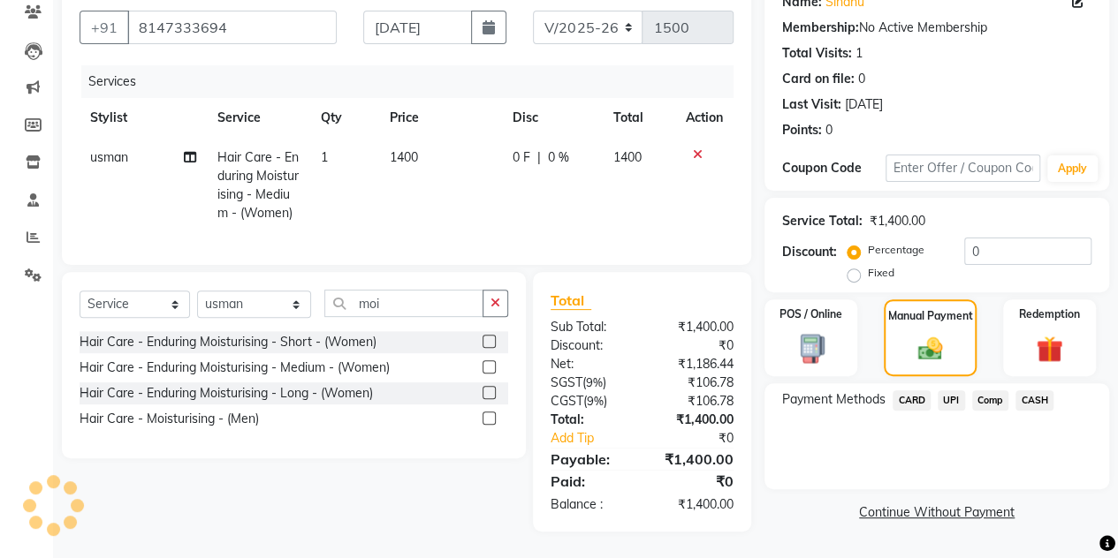
click at [1038, 391] on span "CASH" at bounding box center [1034, 401] width 38 height 20
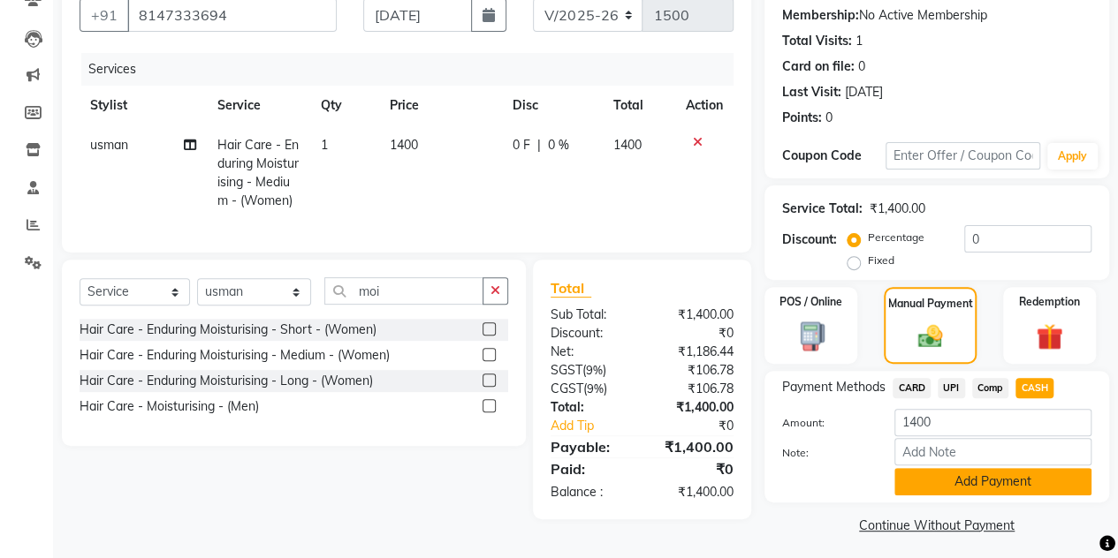
click at [975, 480] on button "Add Payment" at bounding box center [992, 481] width 197 height 27
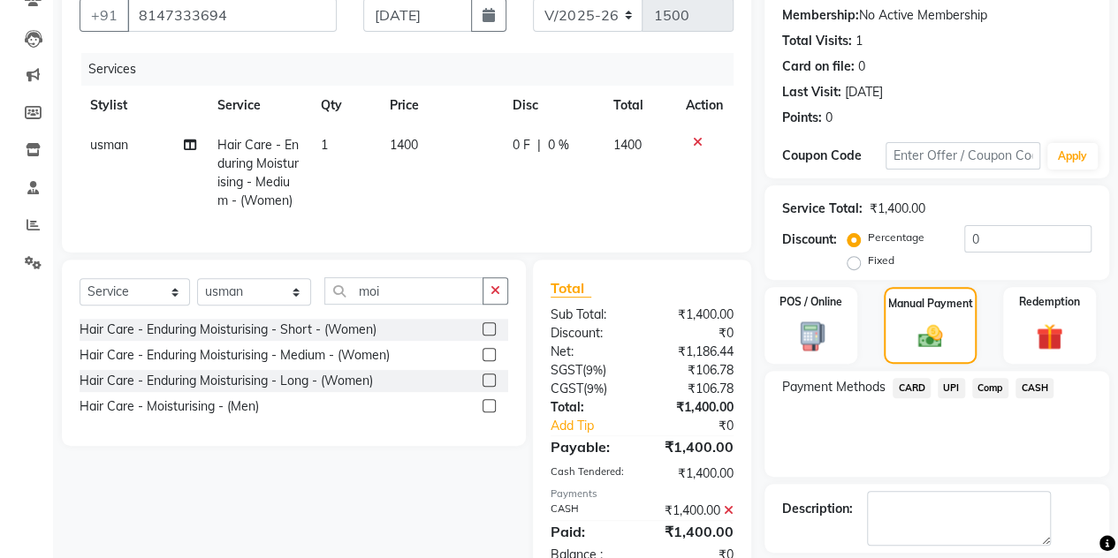
scroll to position [246, 0]
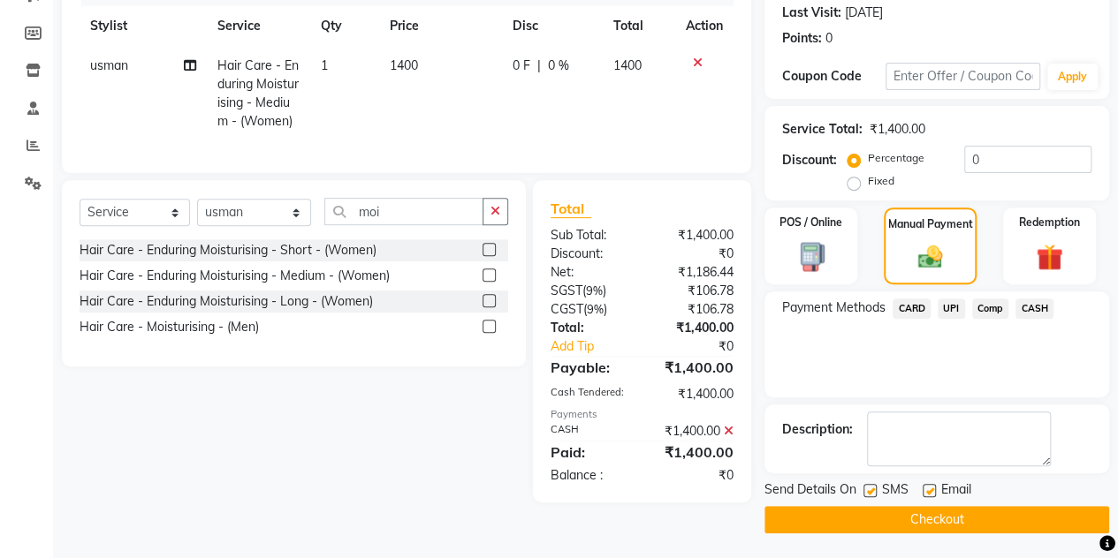
click at [954, 513] on button "Checkout" at bounding box center [936, 519] width 345 height 27
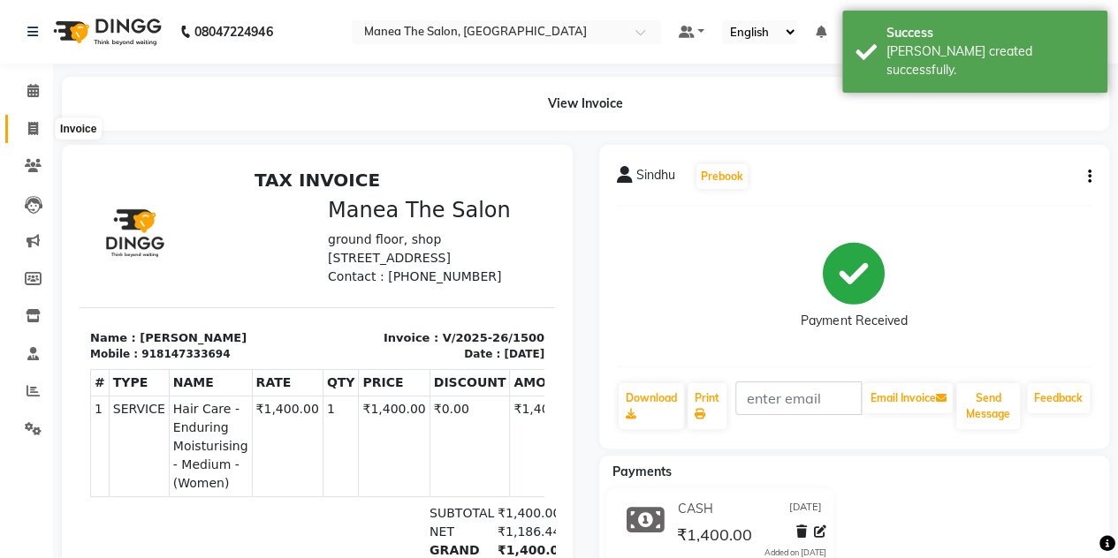
click at [30, 129] on icon at bounding box center [33, 128] width 10 height 13
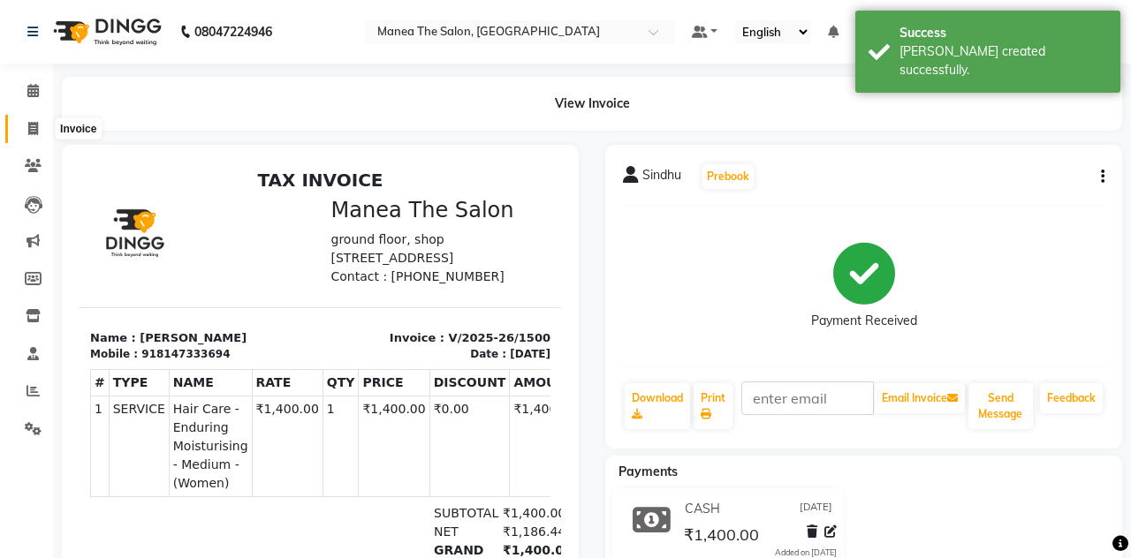
select select "service"
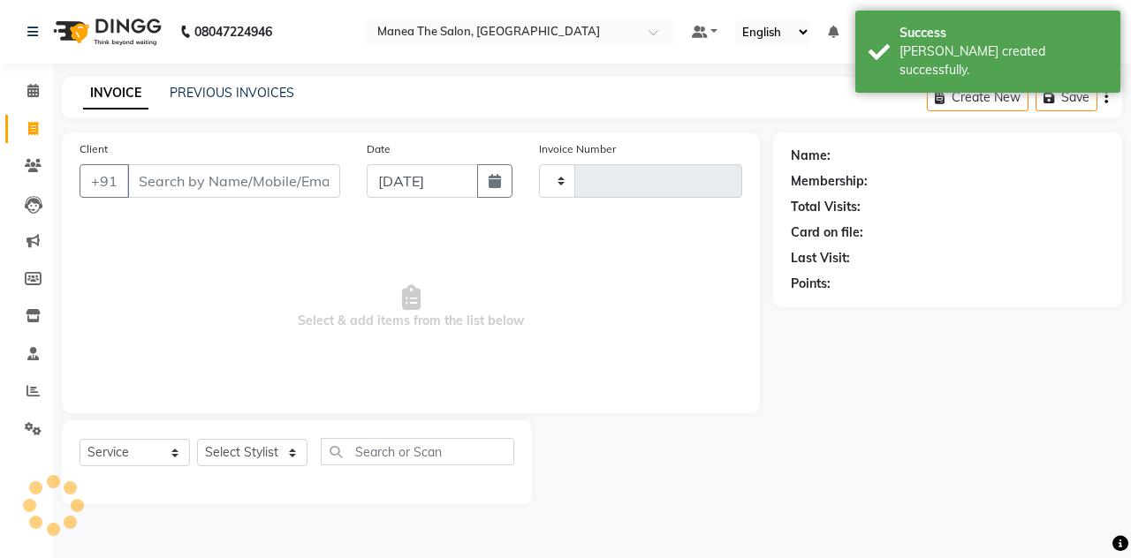
type input "1501"
select select "7688"
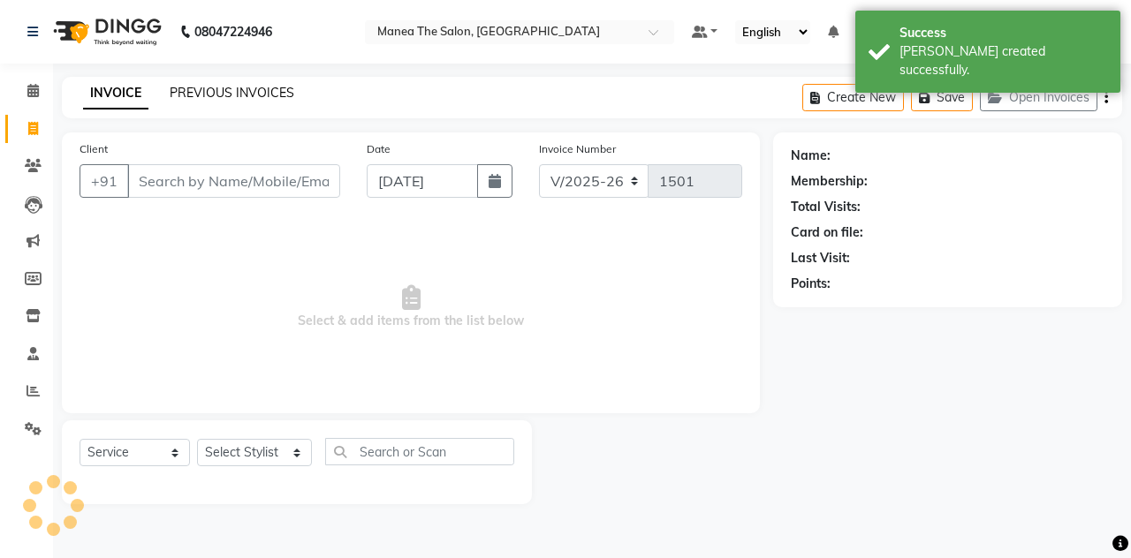
click at [217, 90] on link "PREVIOUS INVOICES" at bounding box center [232, 93] width 125 height 16
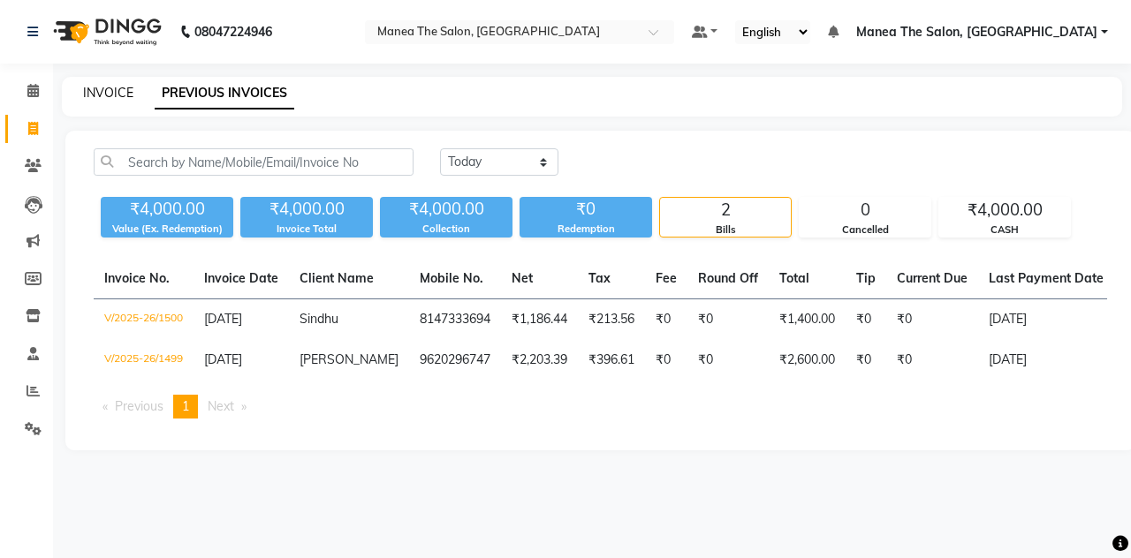
click at [95, 95] on link "INVOICE" at bounding box center [108, 93] width 50 height 16
select select "service"
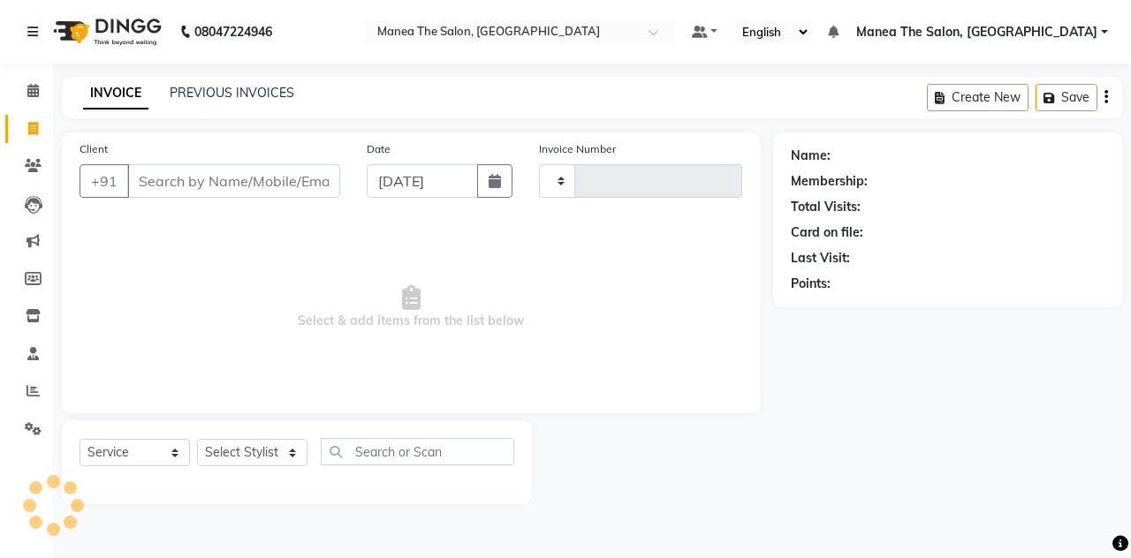
type input "1501"
select select "7688"
